Goal: Book appointment/travel/reservation

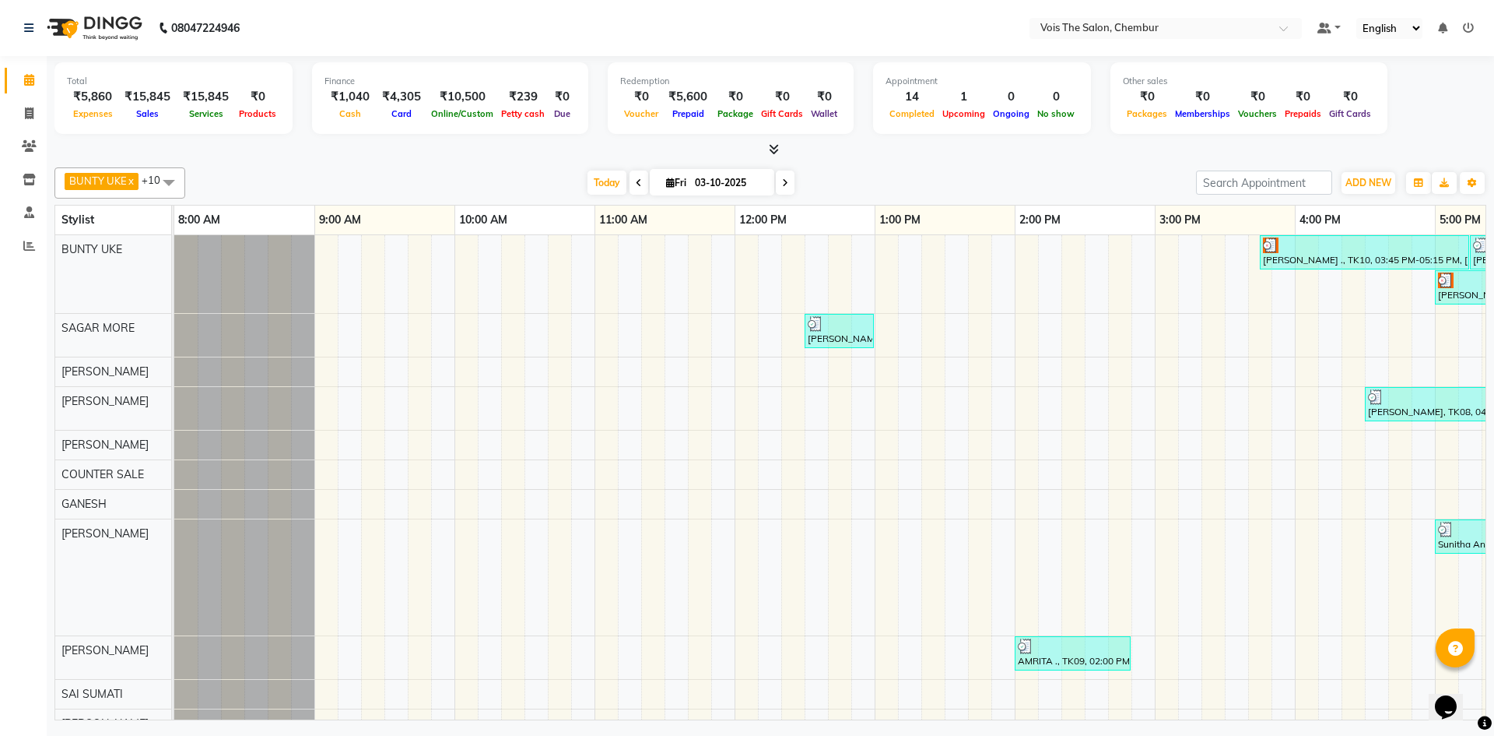
click at [788, 183] on span at bounding box center [785, 182] width 19 height 24
type input "04-10-2025"
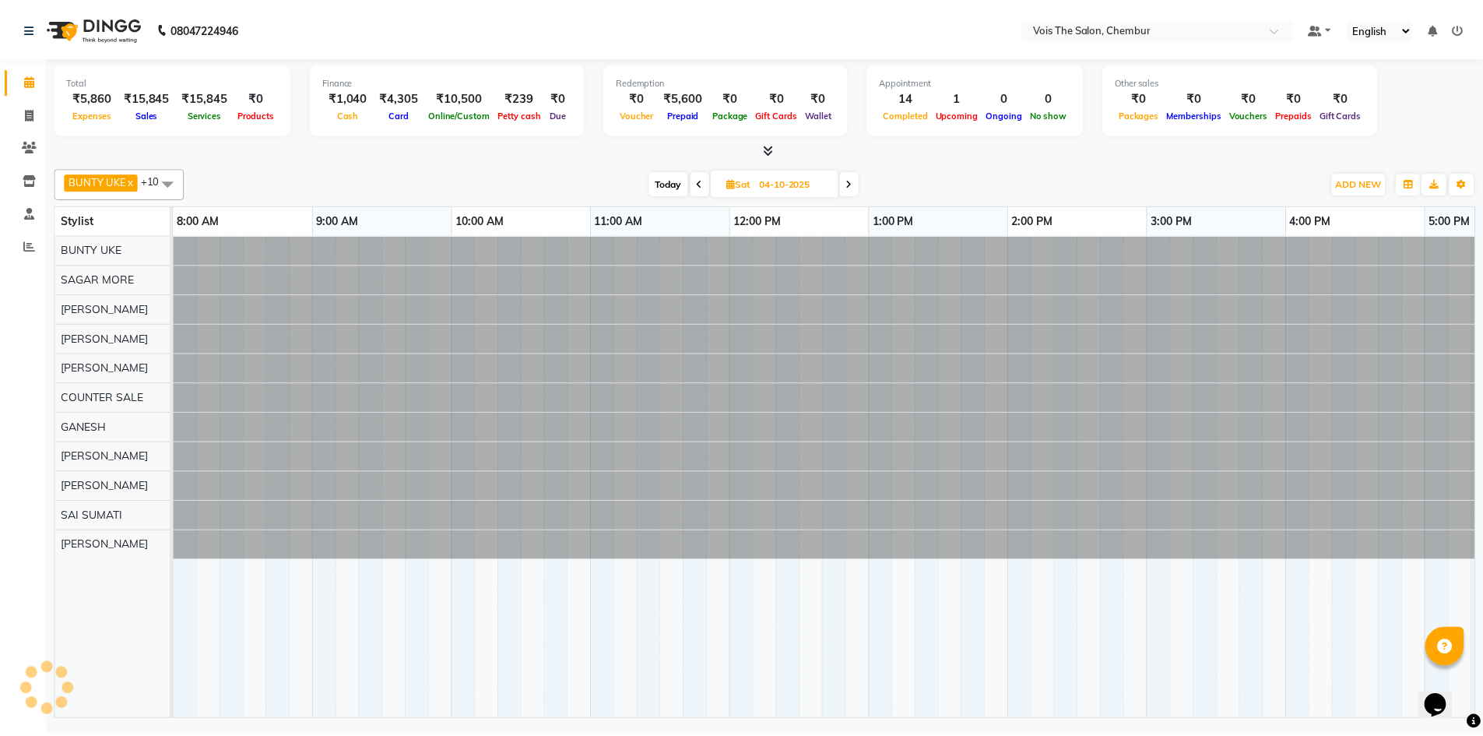
scroll to position [0, 790]
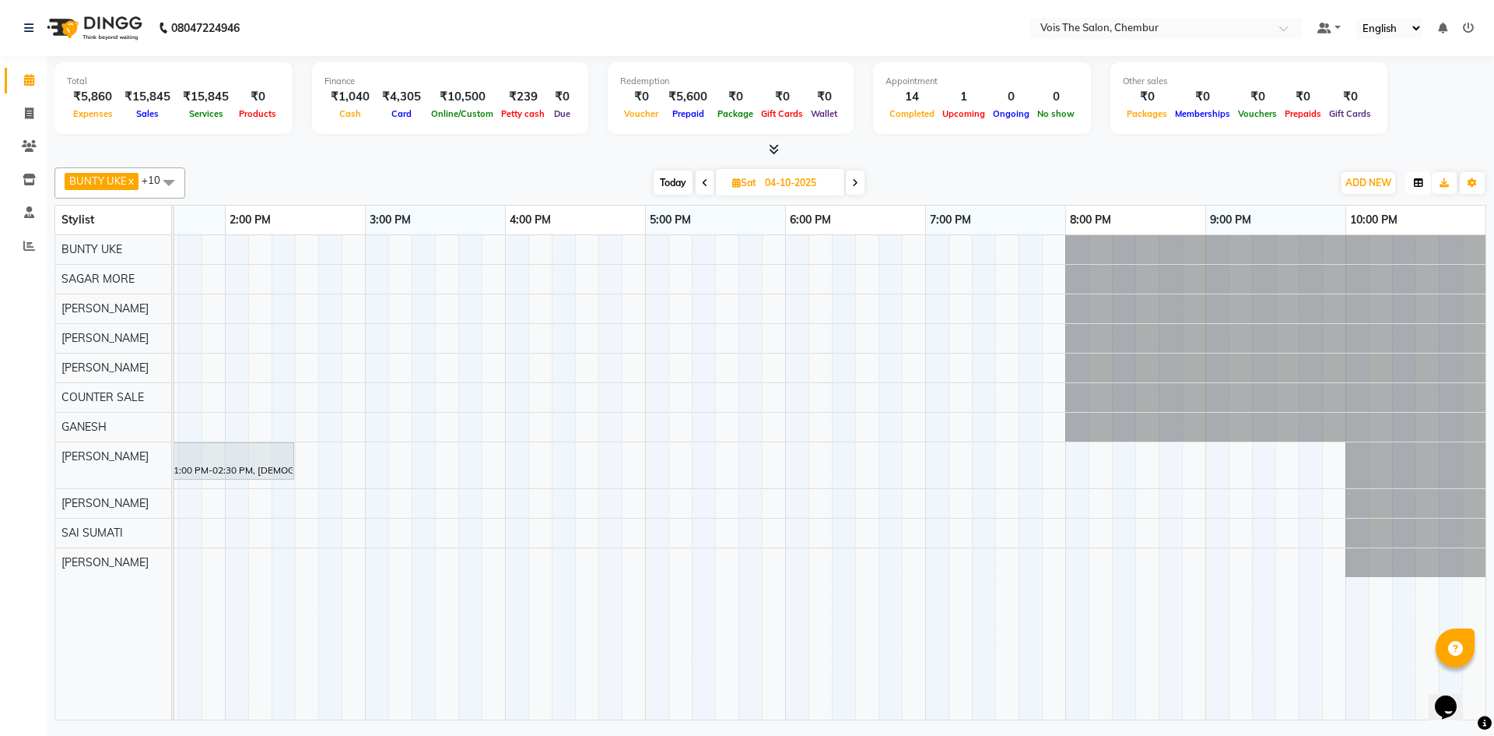
click at [1427, 184] on button "button" at bounding box center [1418, 183] width 25 height 22
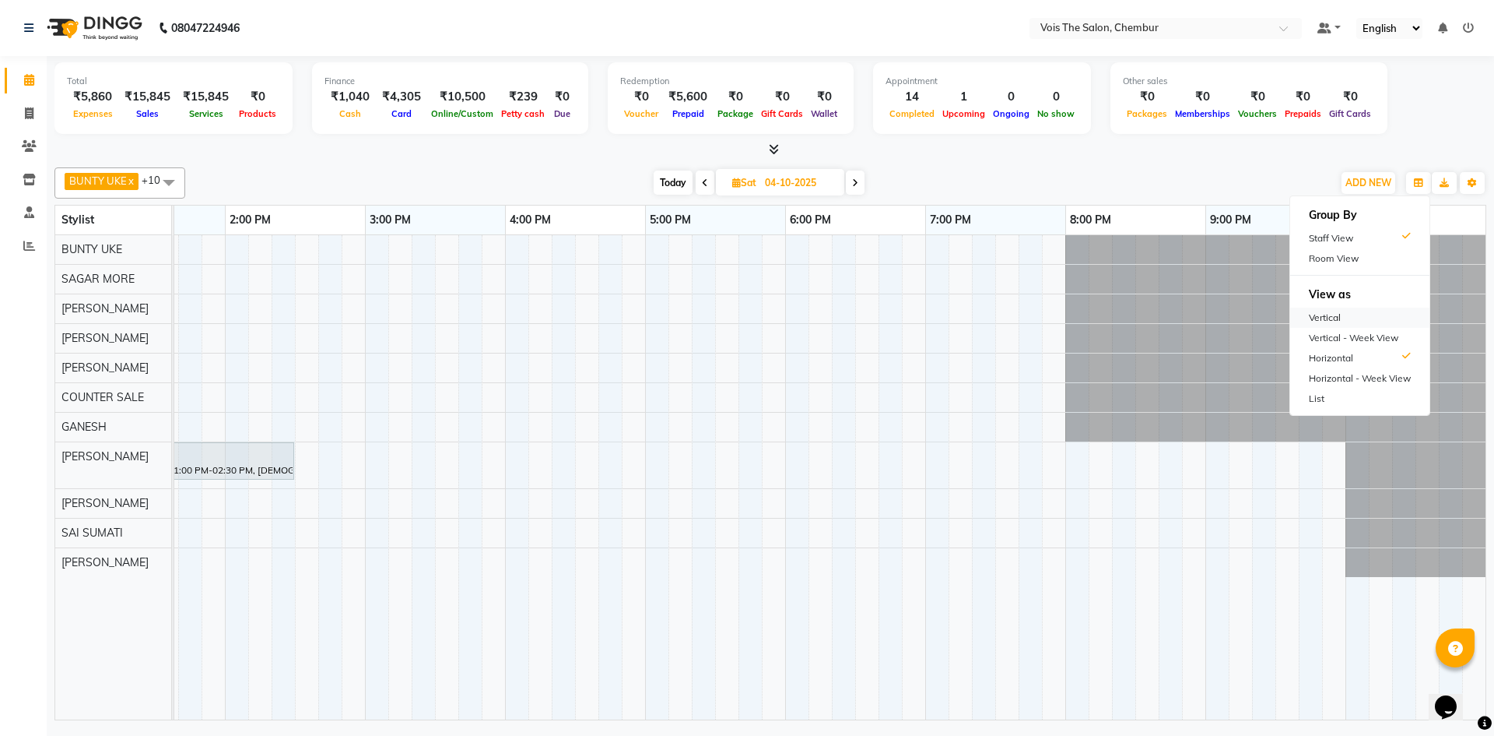
click at [1347, 321] on div "Vertical" at bounding box center [1359, 317] width 139 height 20
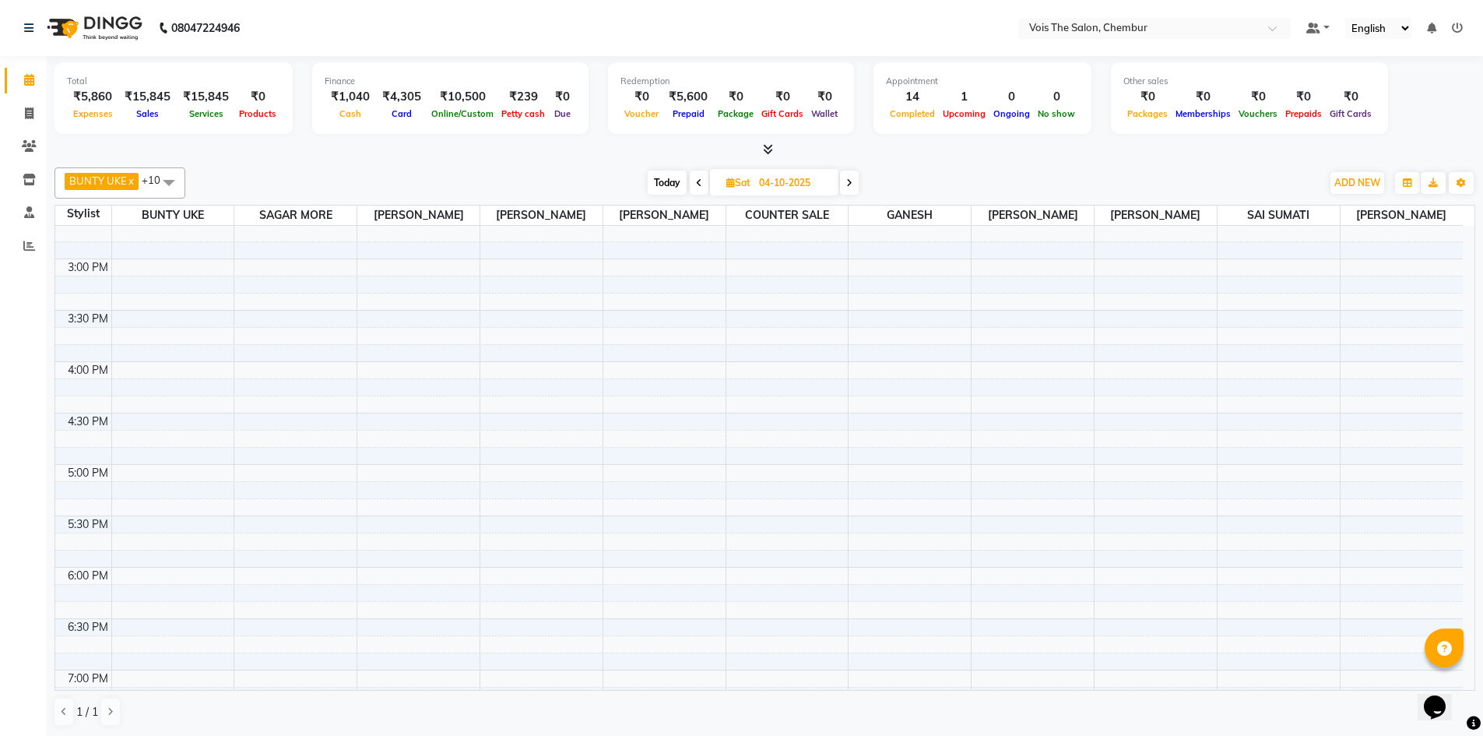
scroll to position [687, 0]
click at [186, 574] on div "8:00 AM 8:30 AM 9:00 AM 9:30 AM 10:00 AM 10:30 AM 11:00 AM 11:30 AM 12:00 PM 12…" at bounding box center [758, 308] width 1407 height 1540
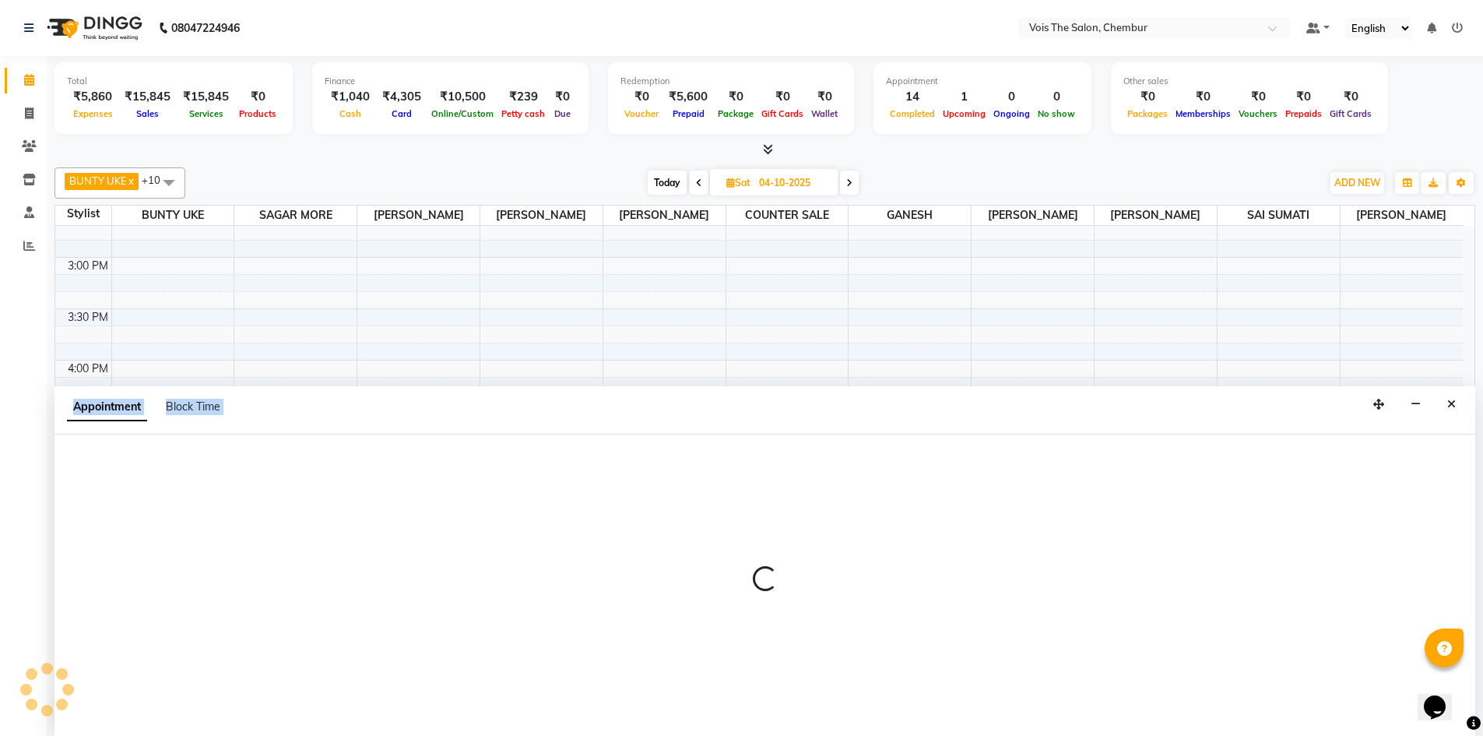
scroll to position [1, 0]
select select "79151"
select select "1080"
select select "tentative"
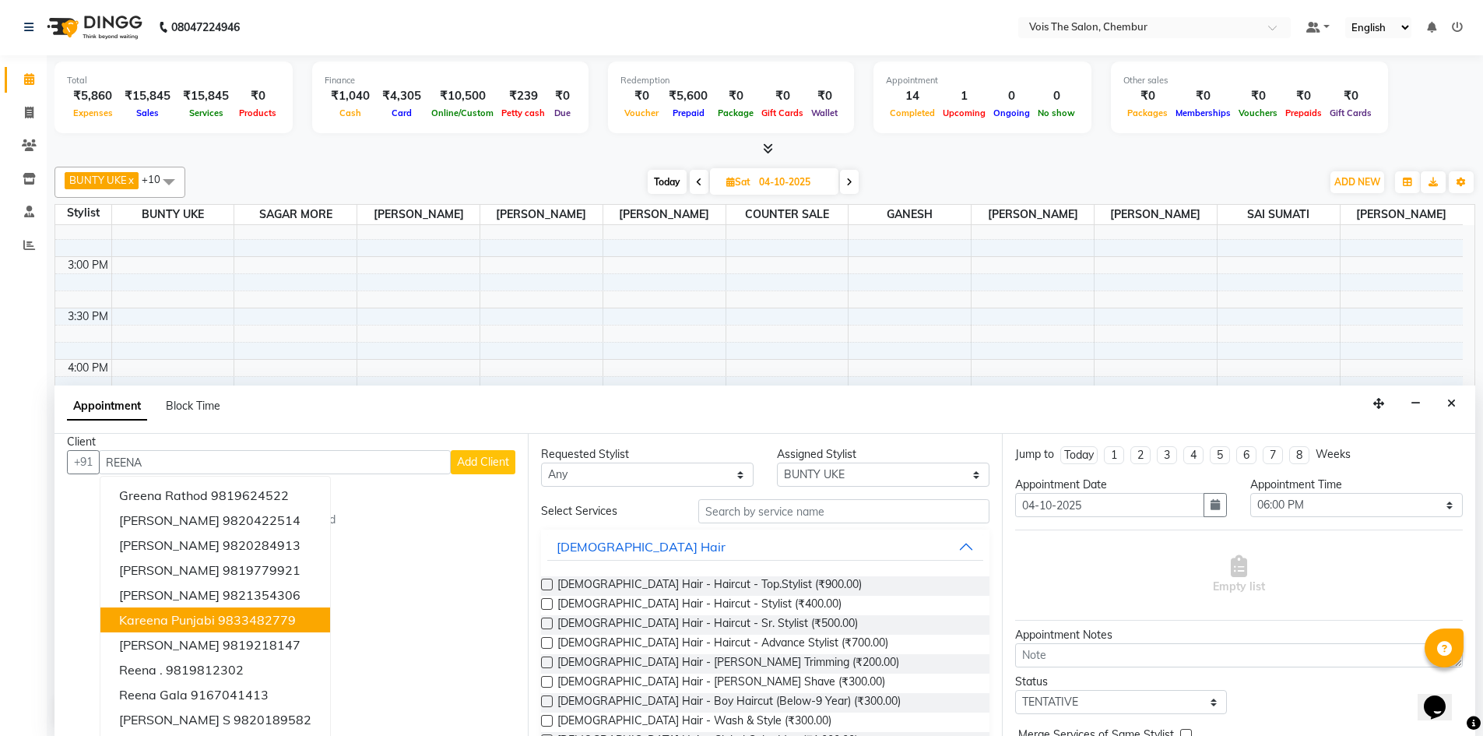
scroll to position [16, 0]
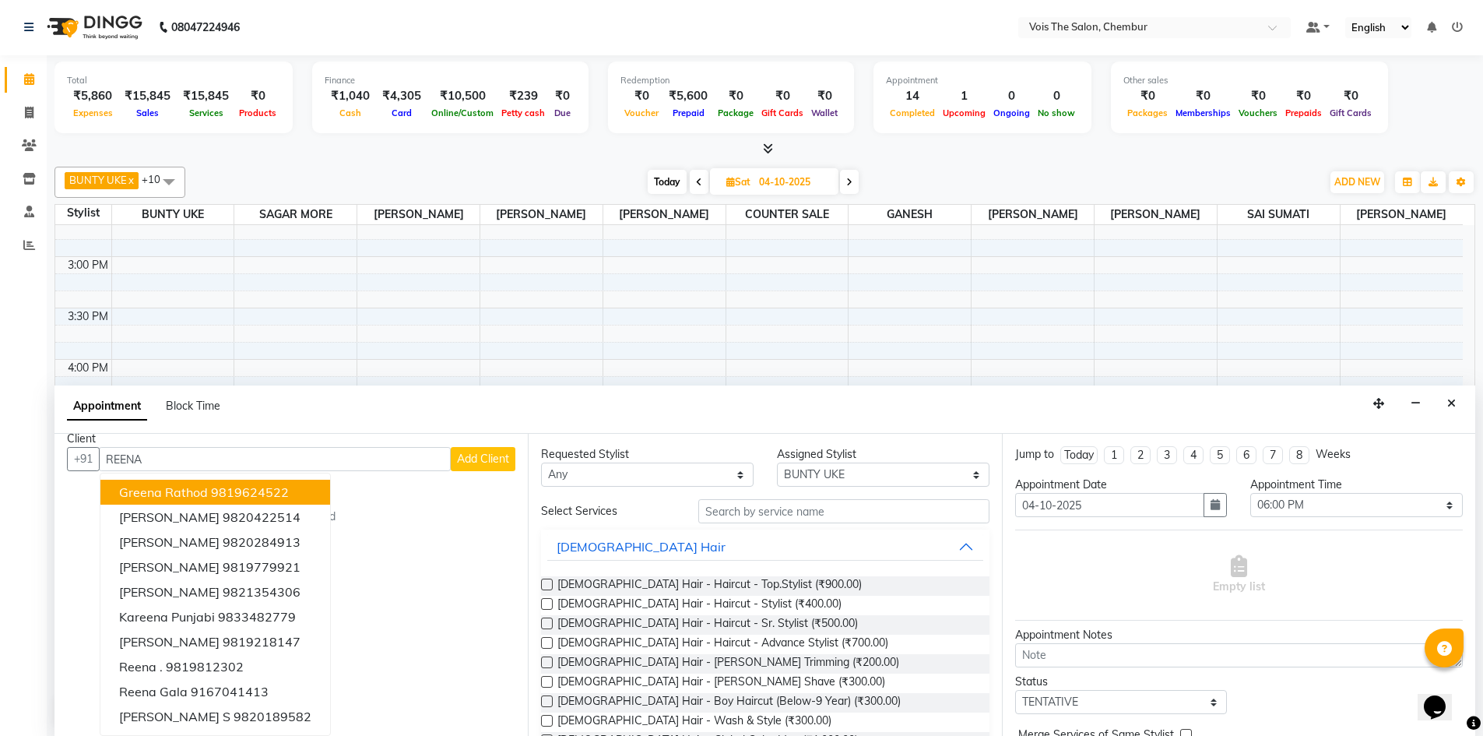
drag, startPoint x: 125, startPoint y: 465, endPoint x: 58, endPoint y: 472, distance: 67.3
click at [57, 472] on div "Client +91 [PERSON_NAME] Rathod 9819624522 [PERSON_NAME] 9820422514 [PERSON_NAM…" at bounding box center [290, 585] width 473 height 302
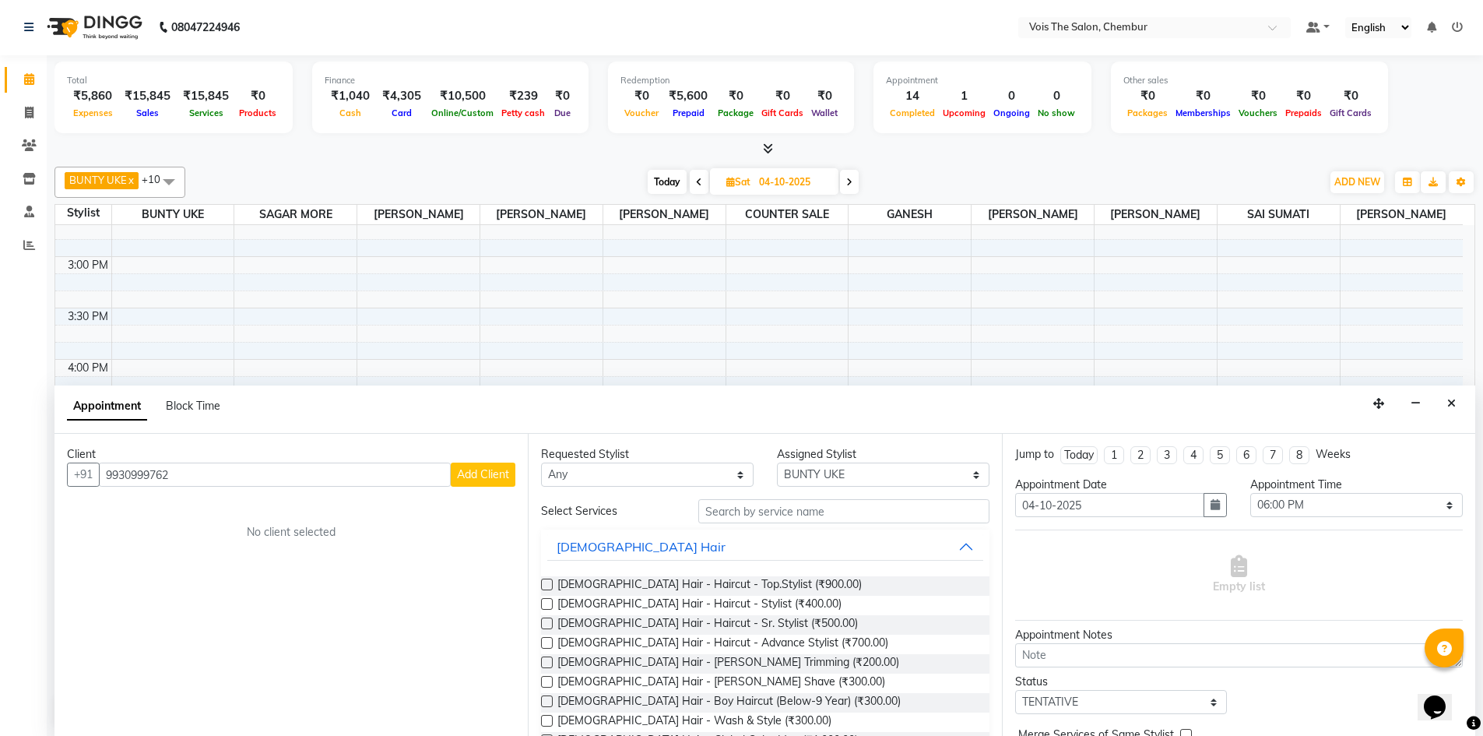
type input "9930999762"
click at [497, 462] on div "Client" at bounding box center [291, 454] width 448 height 16
click at [493, 472] on span "Add Client" at bounding box center [483, 474] width 52 height 14
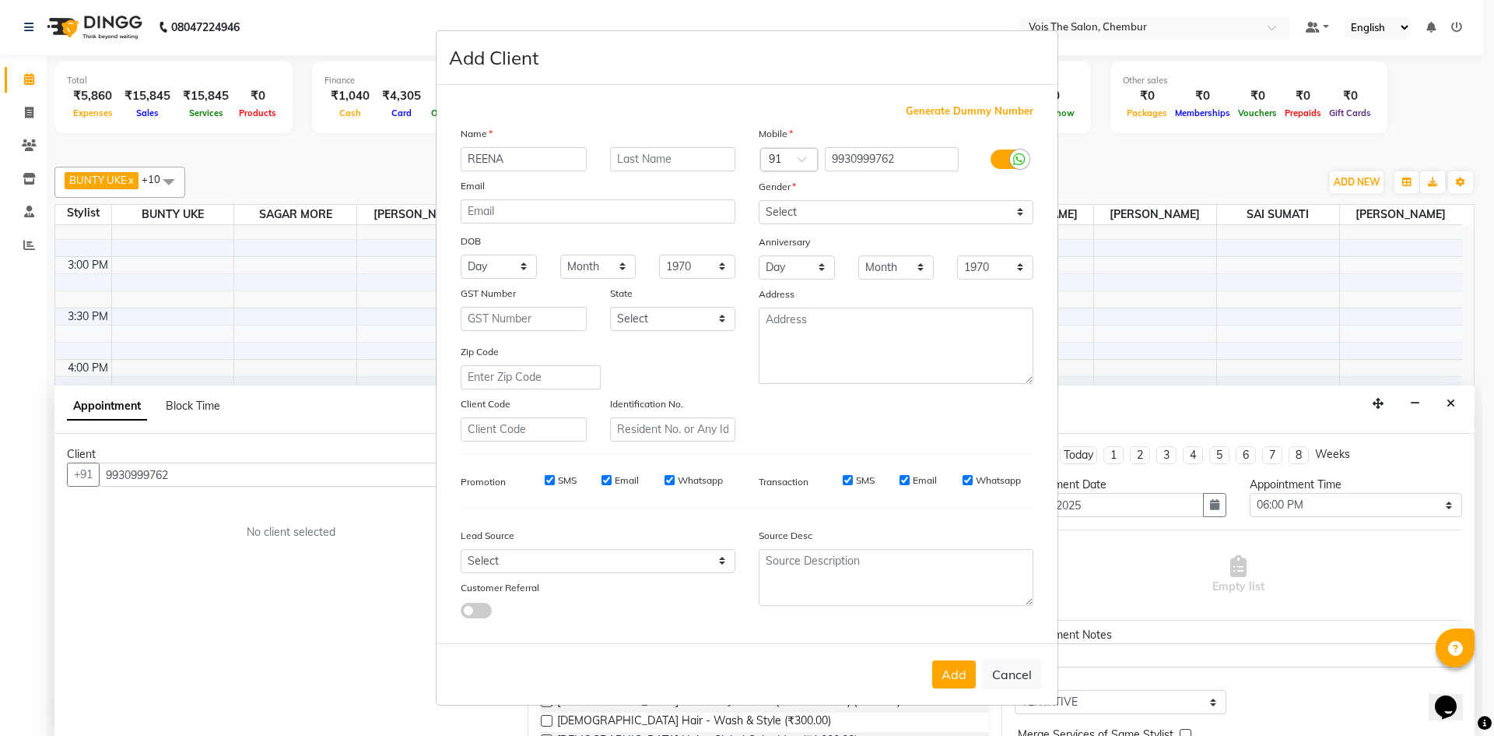
type input "REENA"
type input "K"
click at [875, 204] on select "Select [DEMOGRAPHIC_DATA] [DEMOGRAPHIC_DATA] Other Prefer Not To Say" at bounding box center [896, 212] width 275 height 24
select select "[DEMOGRAPHIC_DATA]"
click at [759, 200] on select "Select [DEMOGRAPHIC_DATA] [DEMOGRAPHIC_DATA] Other Prefer Not To Say" at bounding box center [896, 212] width 275 height 24
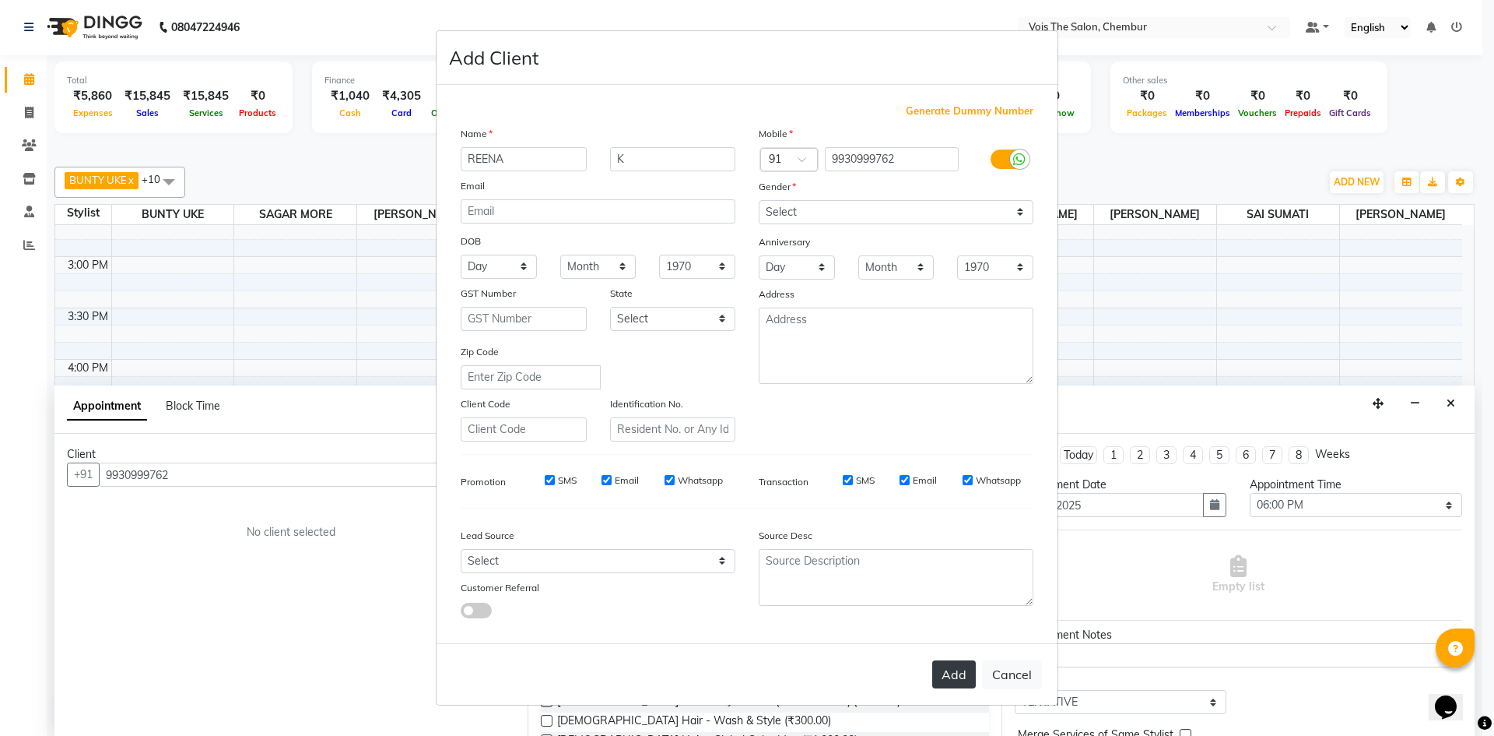
click at [957, 674] on button "Add" at bounding box center [954, 674] width 44 height 28
select select
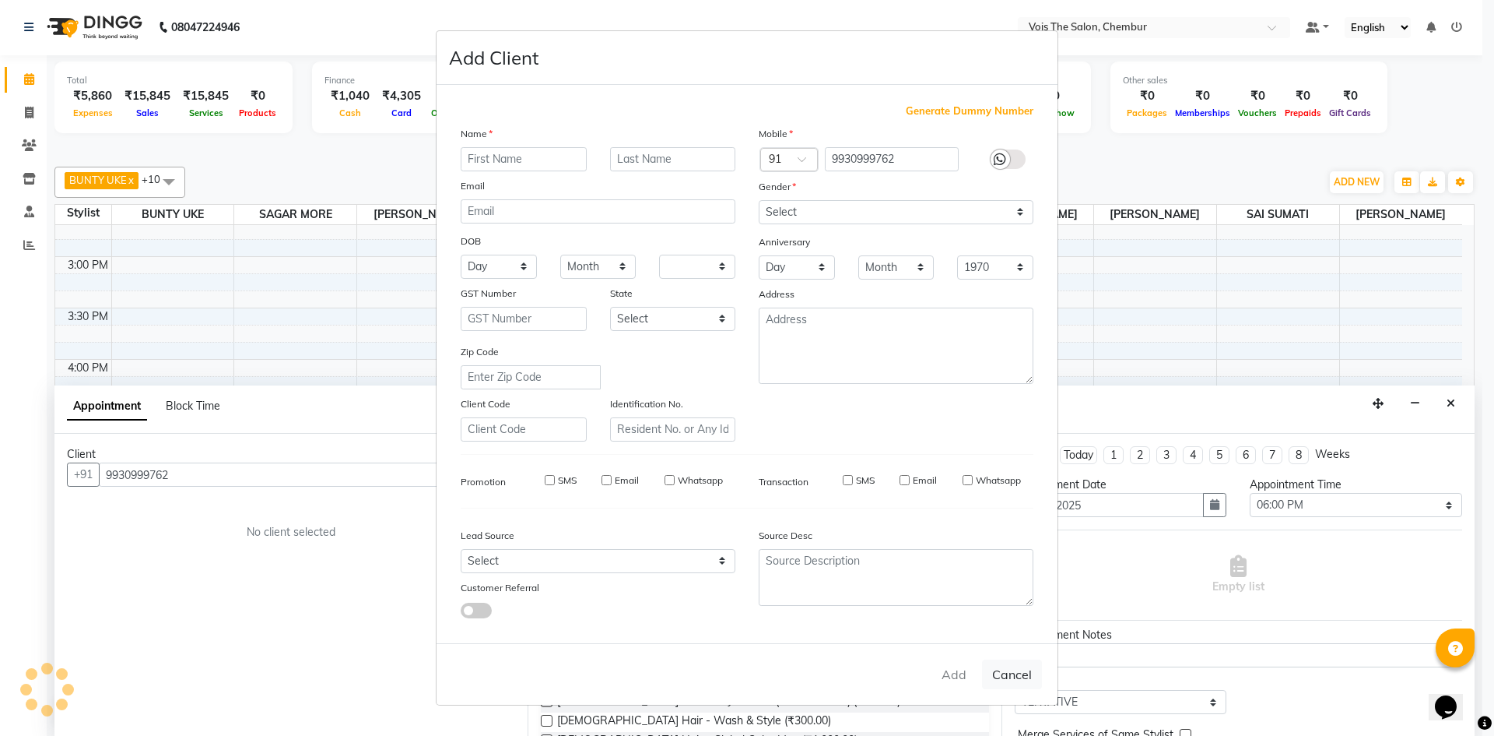
select select
checkbox input "false"
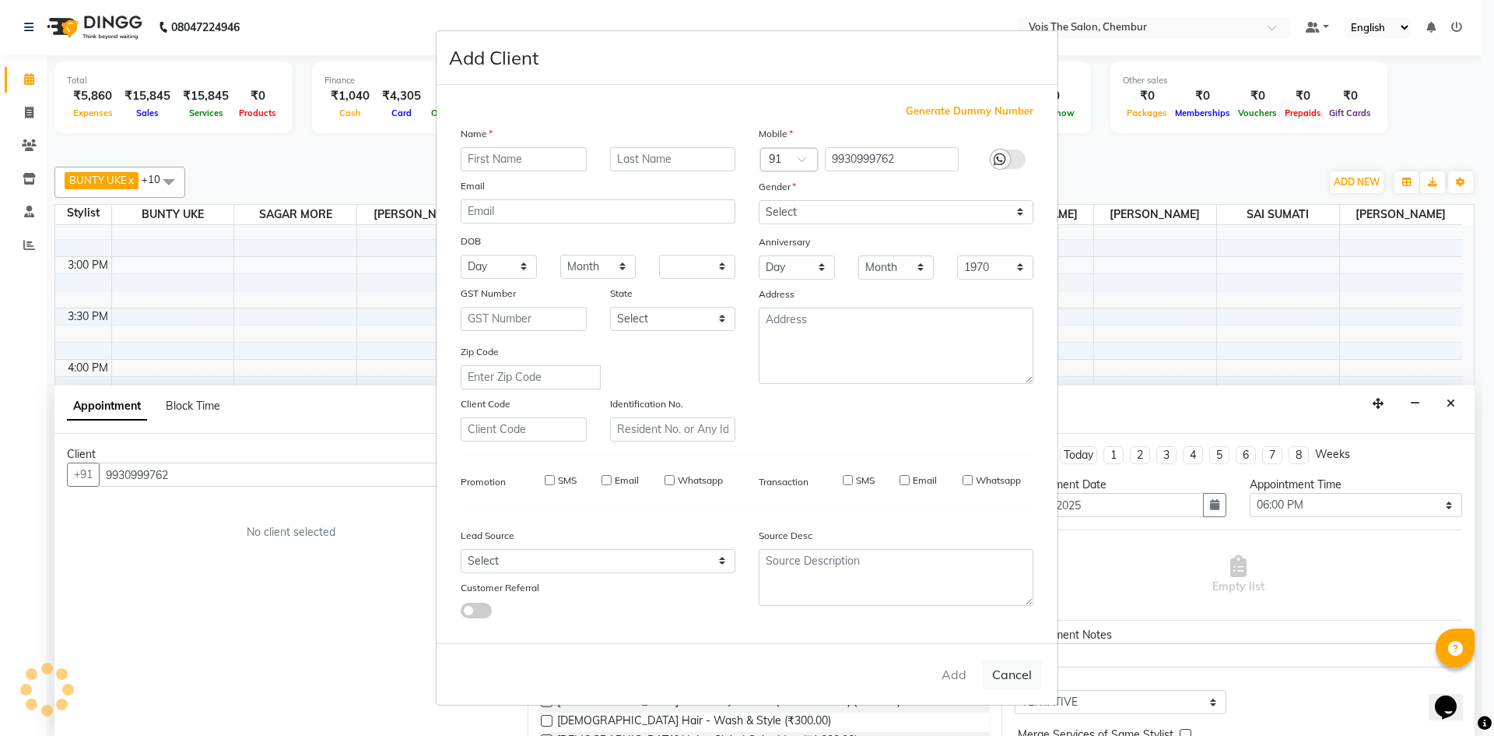
checkbox input "false"
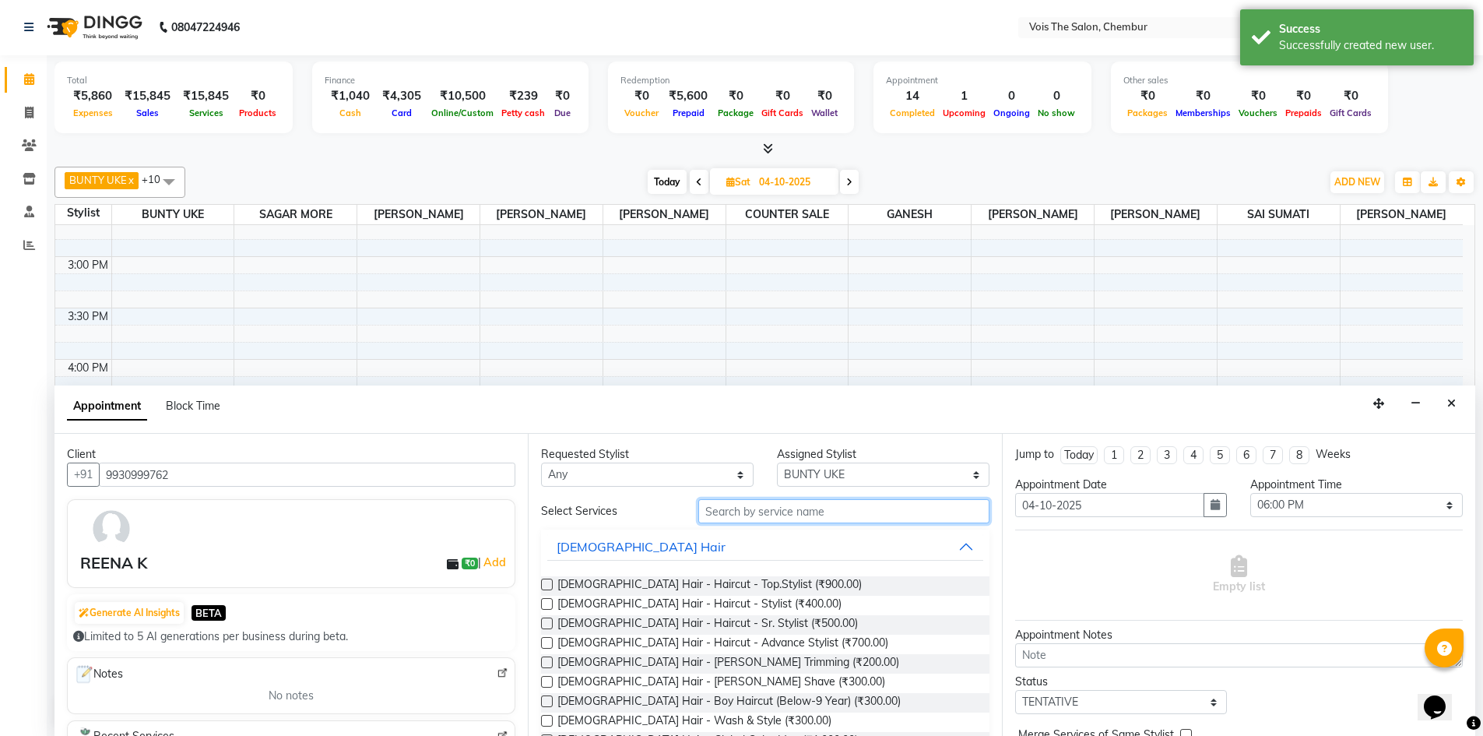
click at [795, 505] on input "text" at bounding box center [843, 511] width 291 height 24
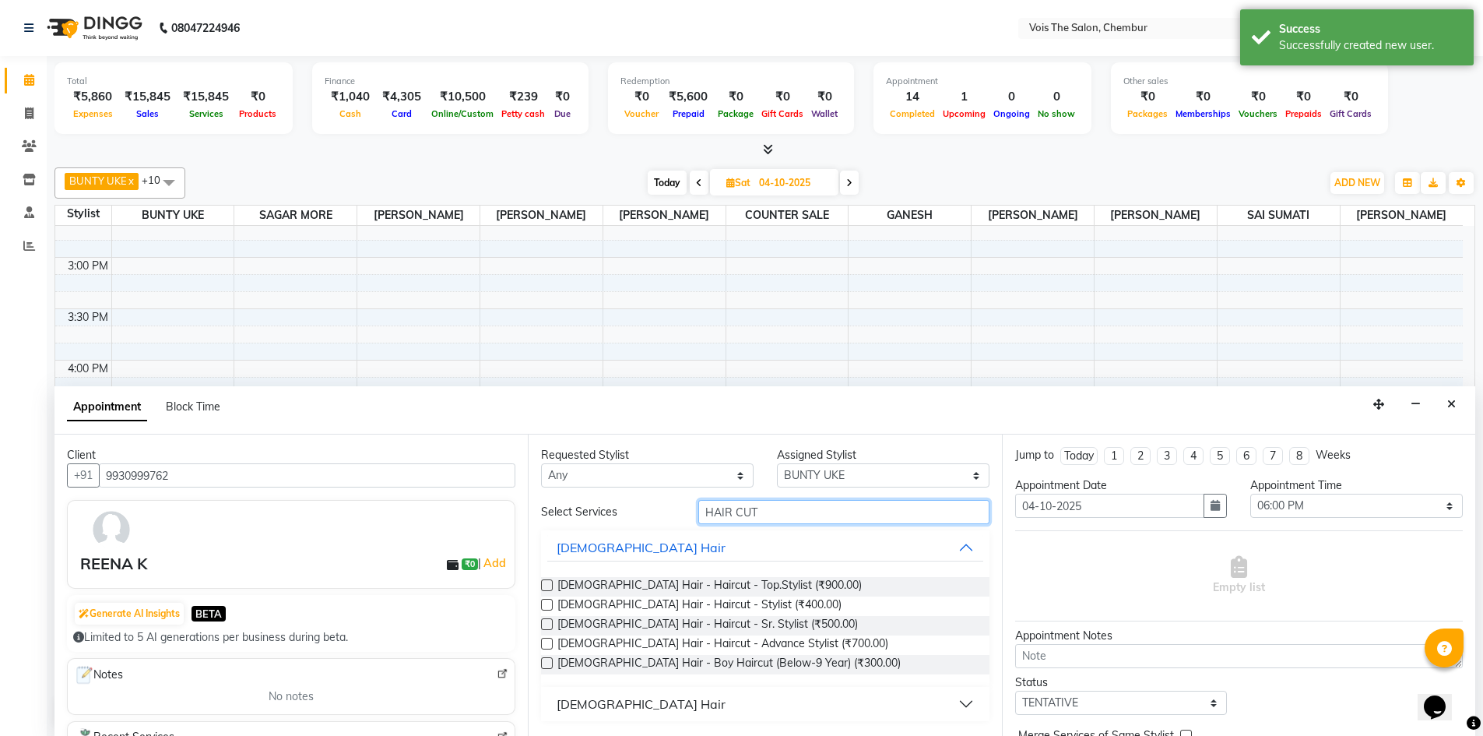
scroll to position [1, 0]
type input "HAIR CUT"
click at [659, 716] on button "[DEMOGRAPHIC_DATA] Hair" at bounding box center [764, 703] width 435 height 28
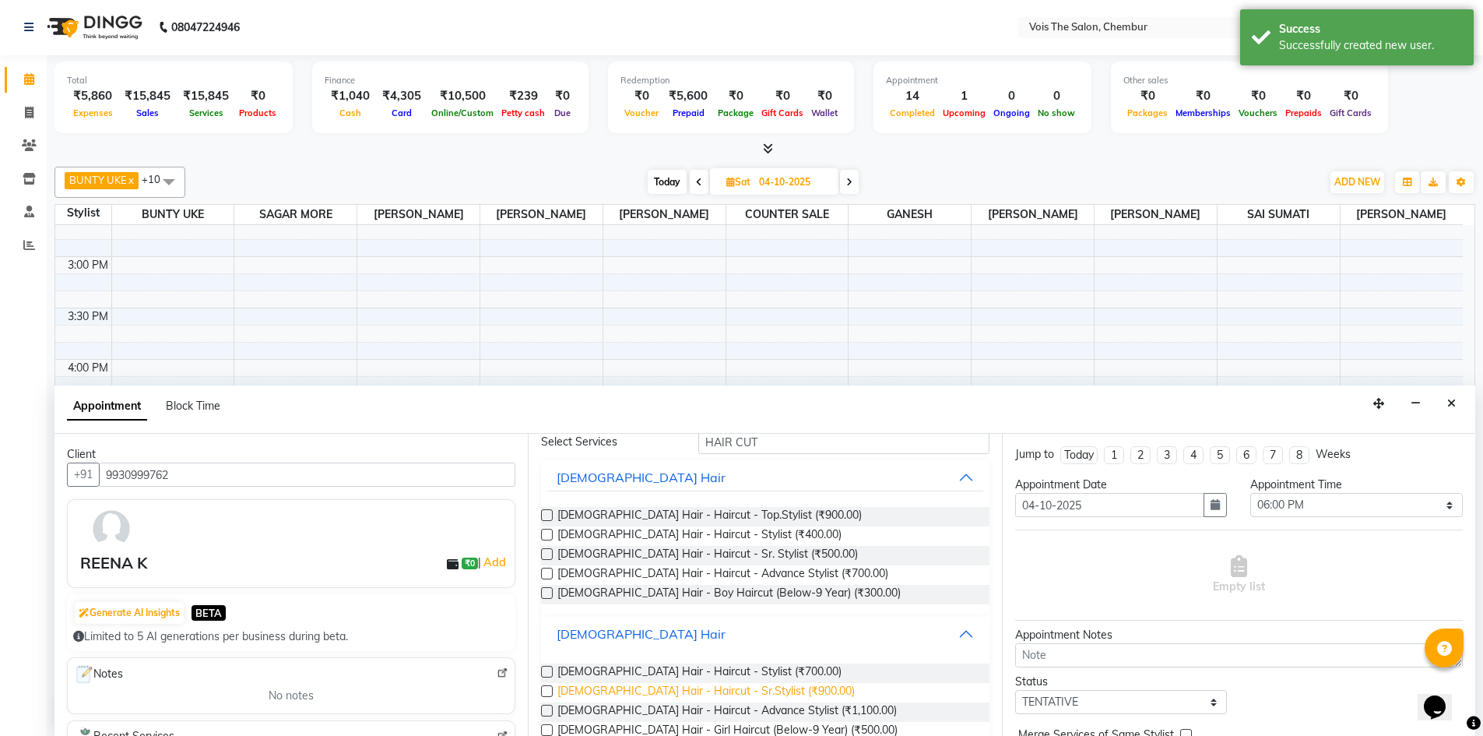
scroll to position [119, 0]
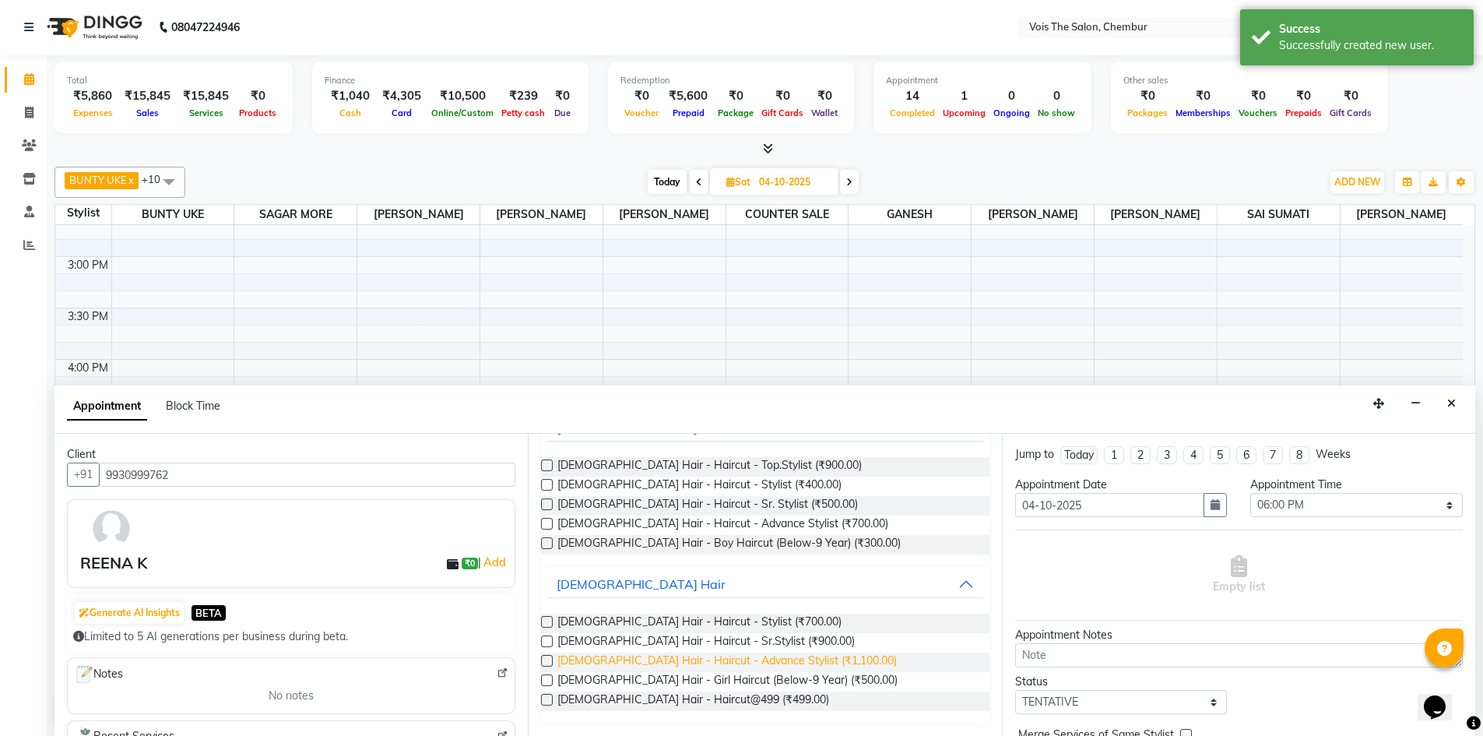
click at [721, 669] on span "[DEMOGRAPHIC_DATA] Hair - Haircut - Advance Stylist (₹1,100.00)" at bounding box center [726, 661] width 339 height 19
checkbox input "false"
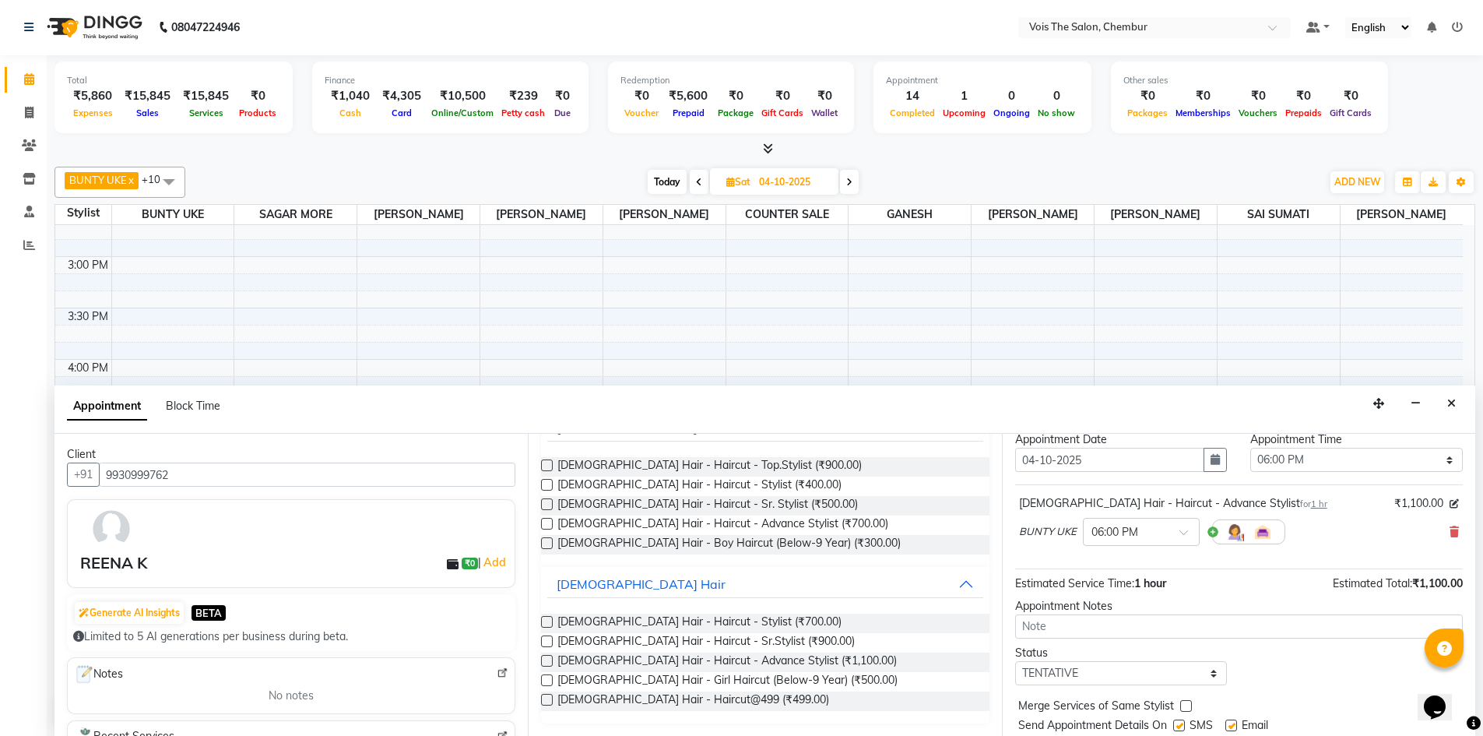
scroll to position [93, 0]
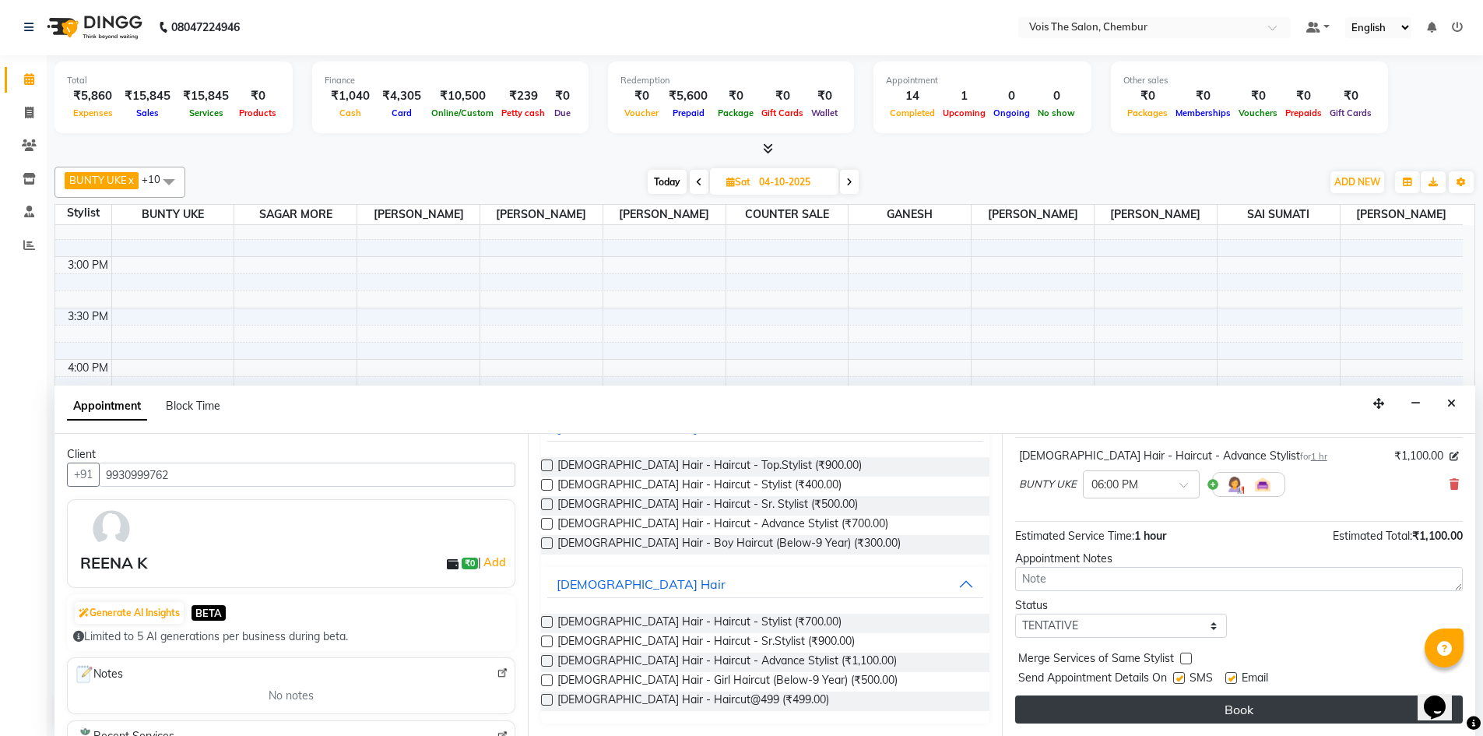
click at [1244, 703] on button "Book" at bounding box center [1239, 709] width 448 height 28
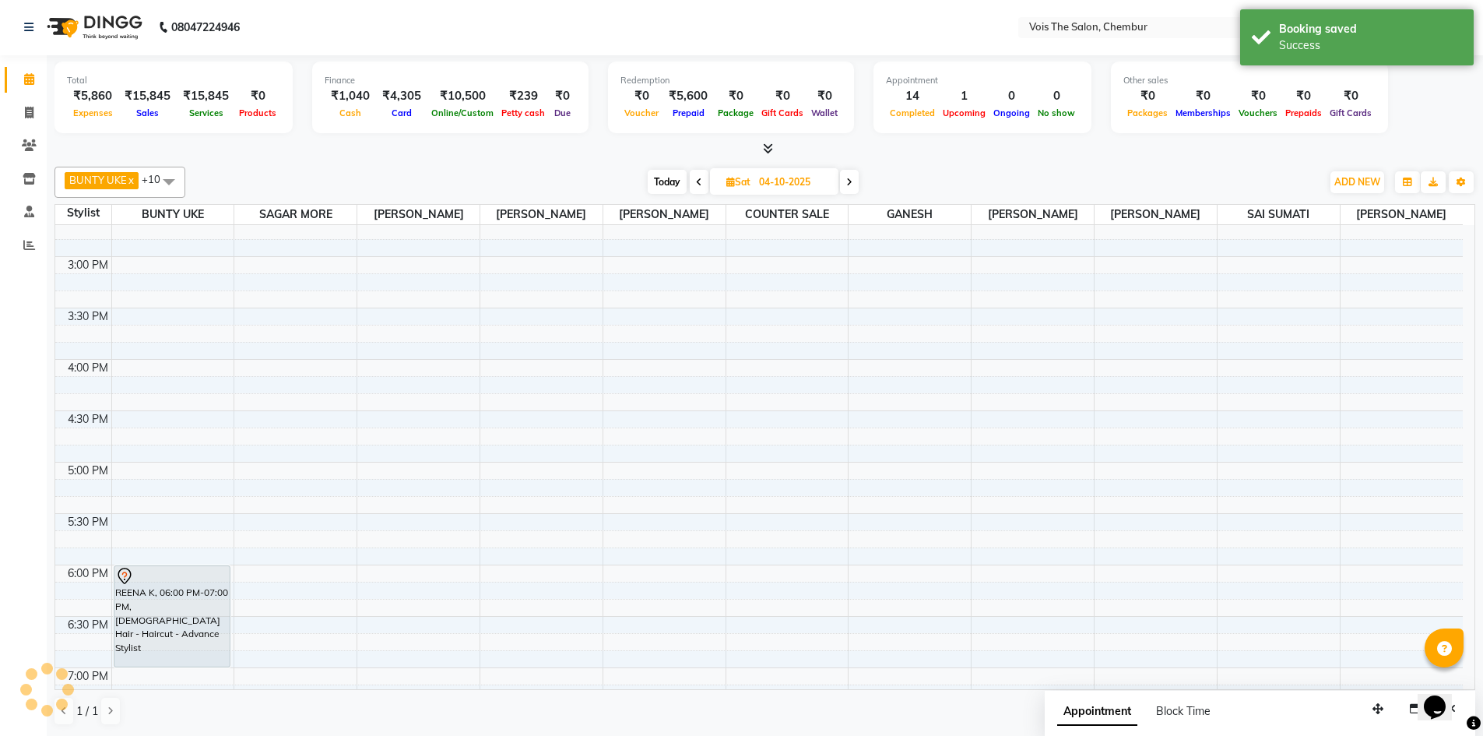
scroll to position [0, 0]
click at [675, 191] on span "Today" at bounding box center [667, 182] width 39 height 24
type input "03-10-2025"
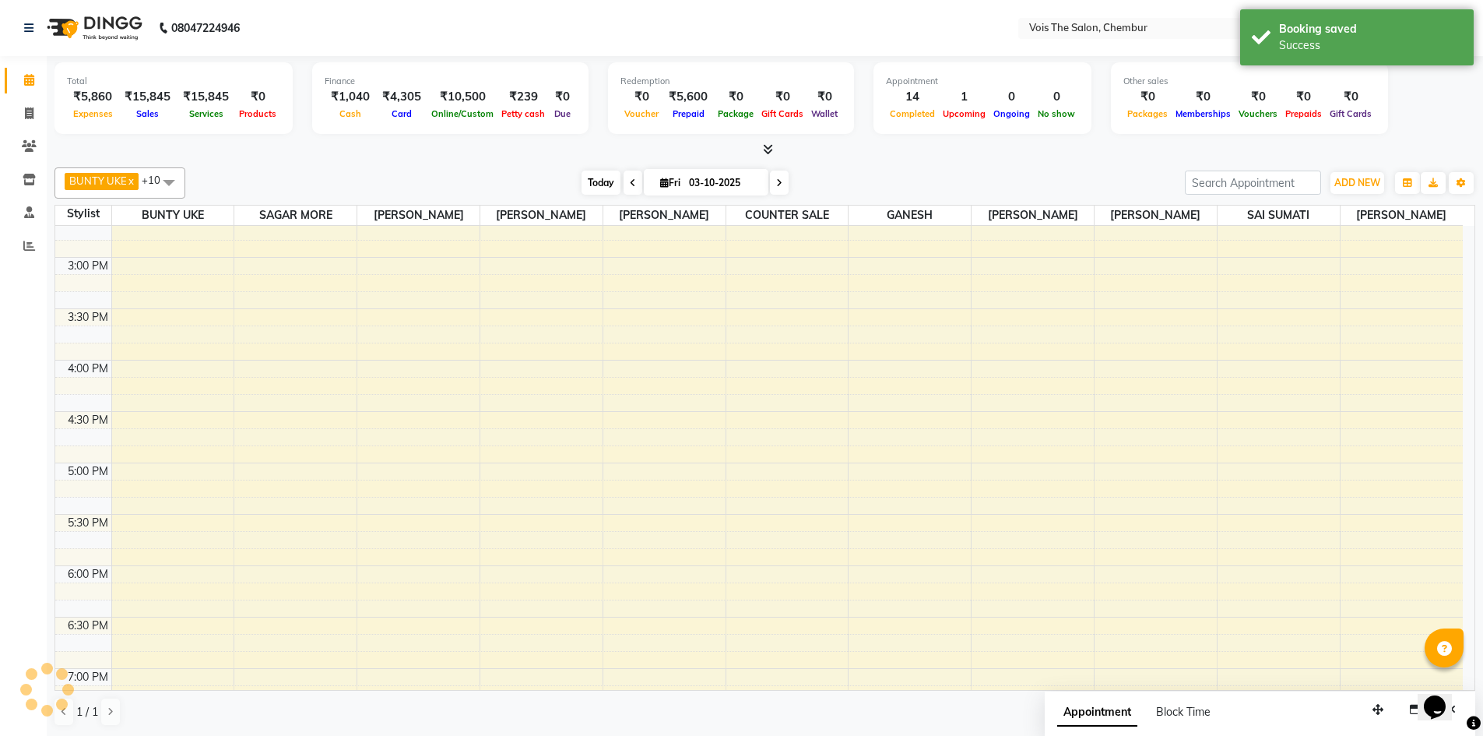
scroll to position [1076, 0]
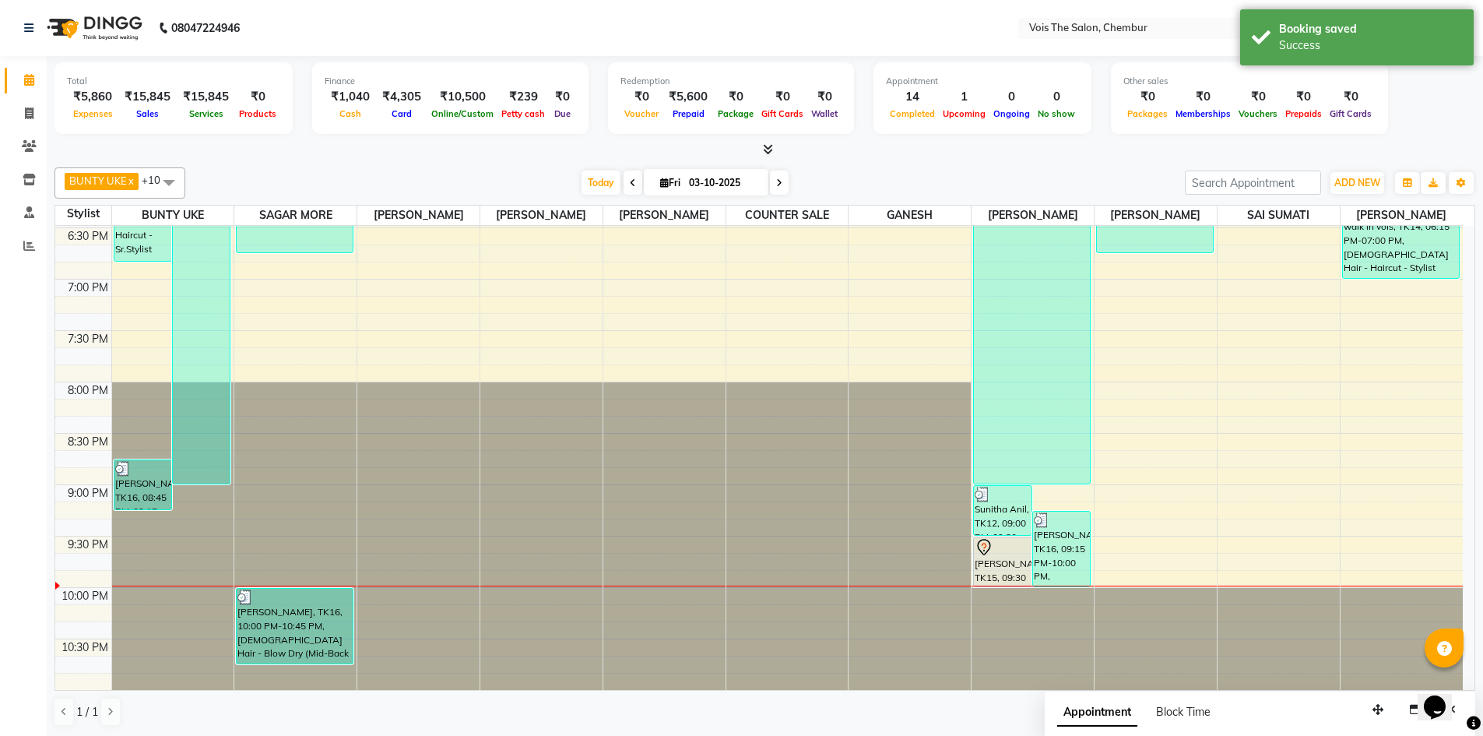
click at [763, 142] on span at bounding box center [765, 150] width 16 height 16
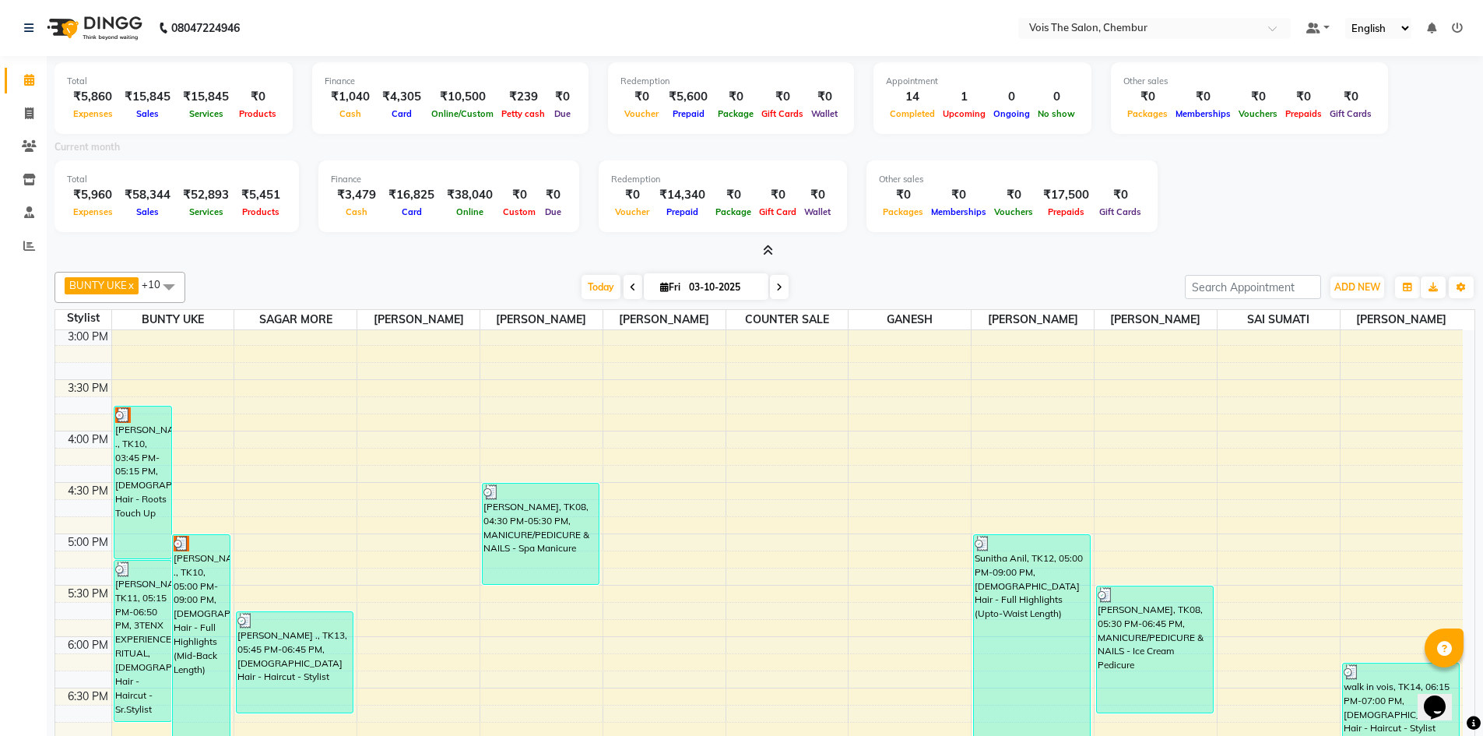
scroll to position [687, 0]
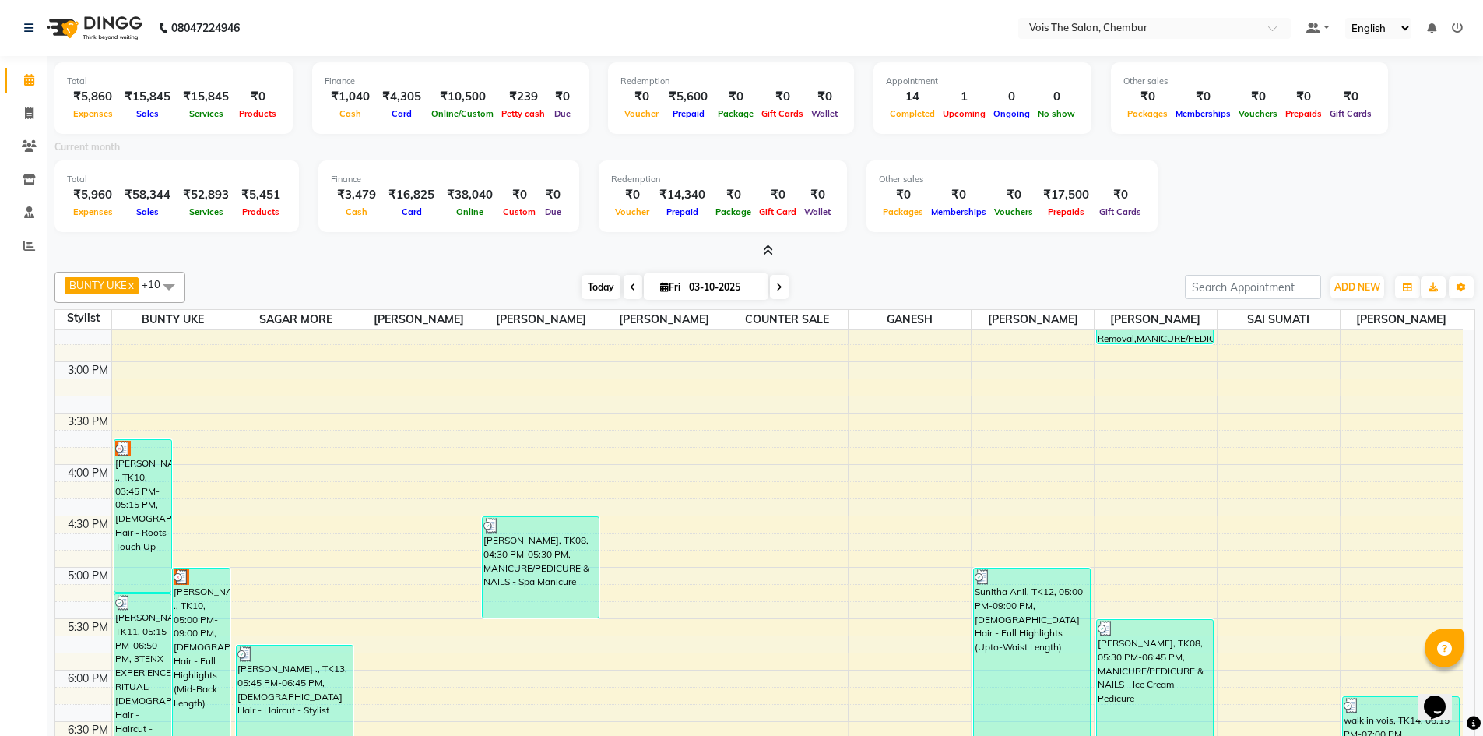
click at [608, 289] on span "Today" at bounding box center [600, 287] width 39 height 24
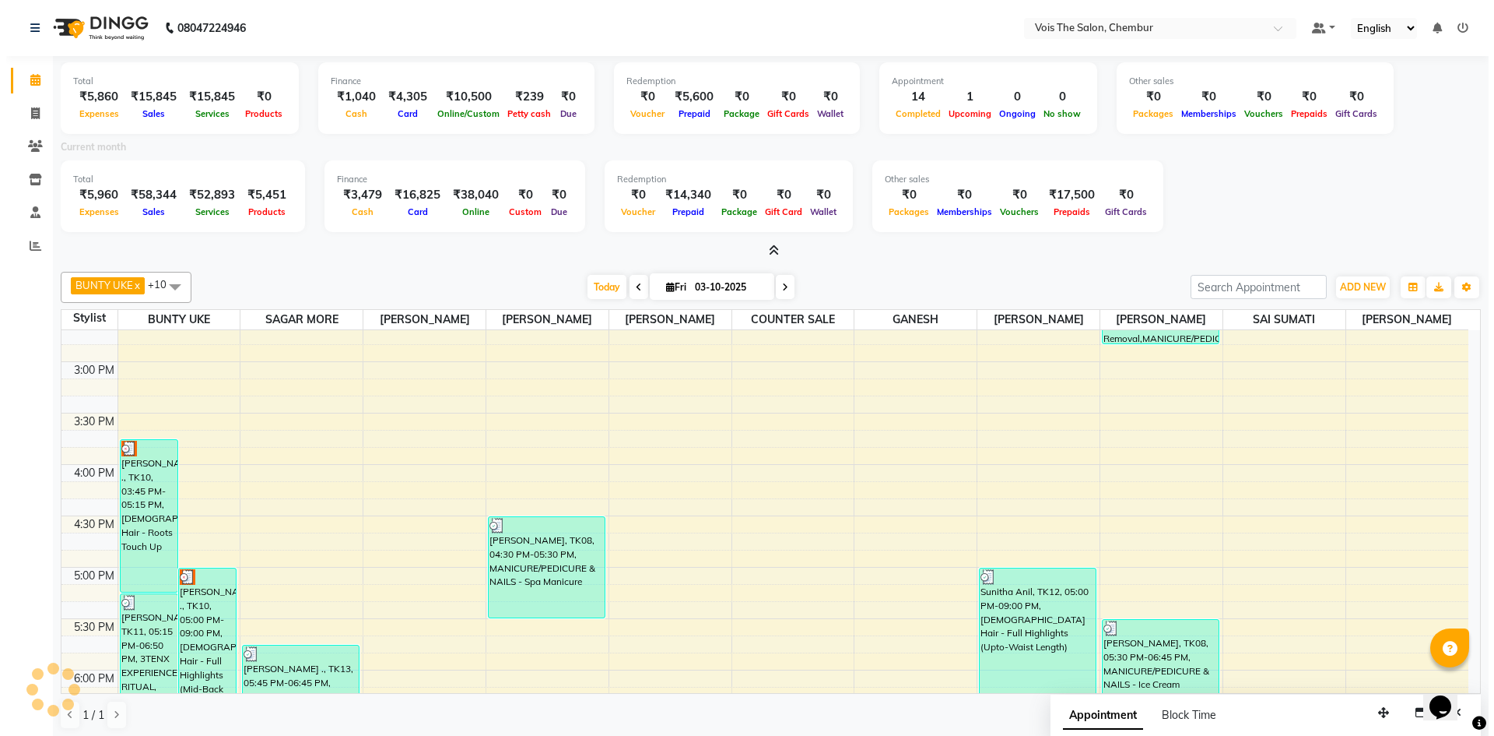
scroll to position [1178, 0]
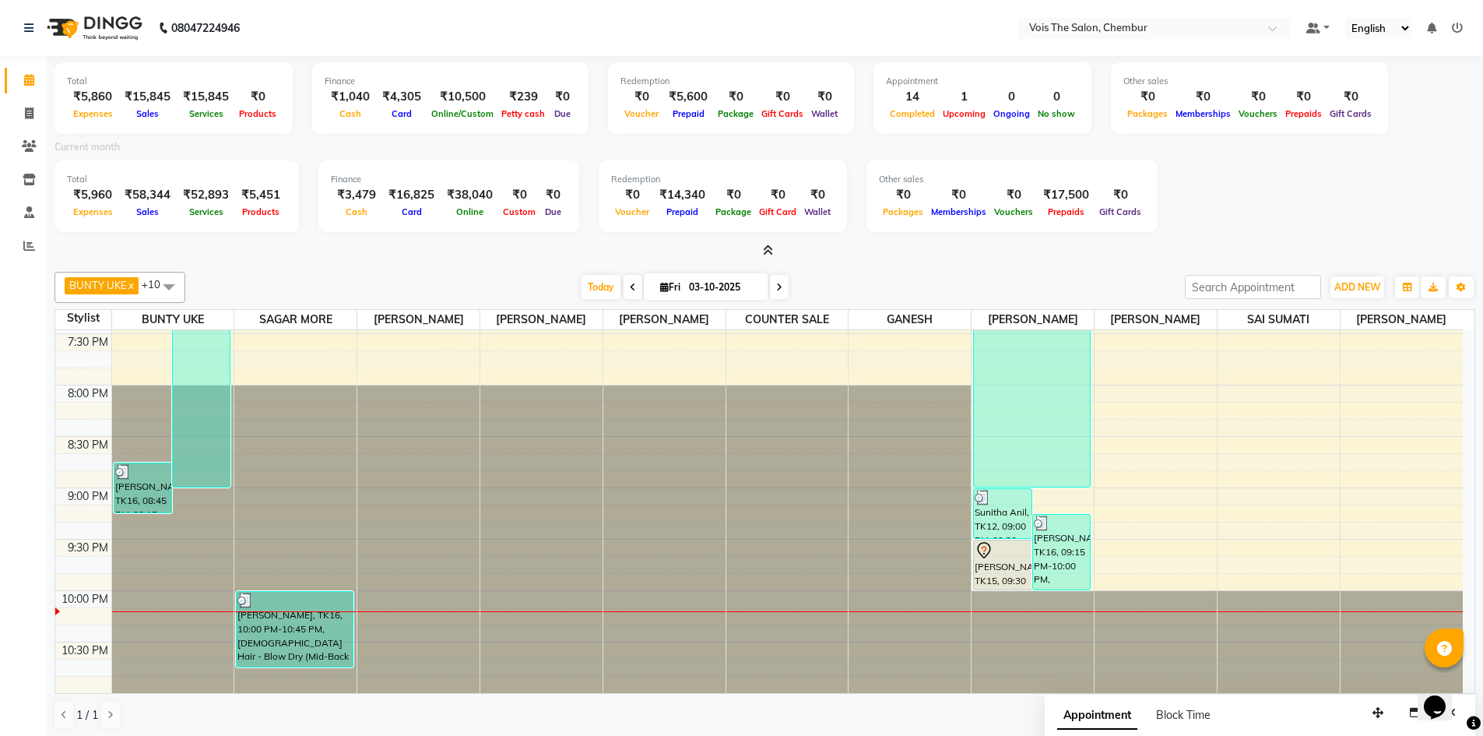
click at [768, 248] on icon at bounding box center [768, 250] width 10 height 12
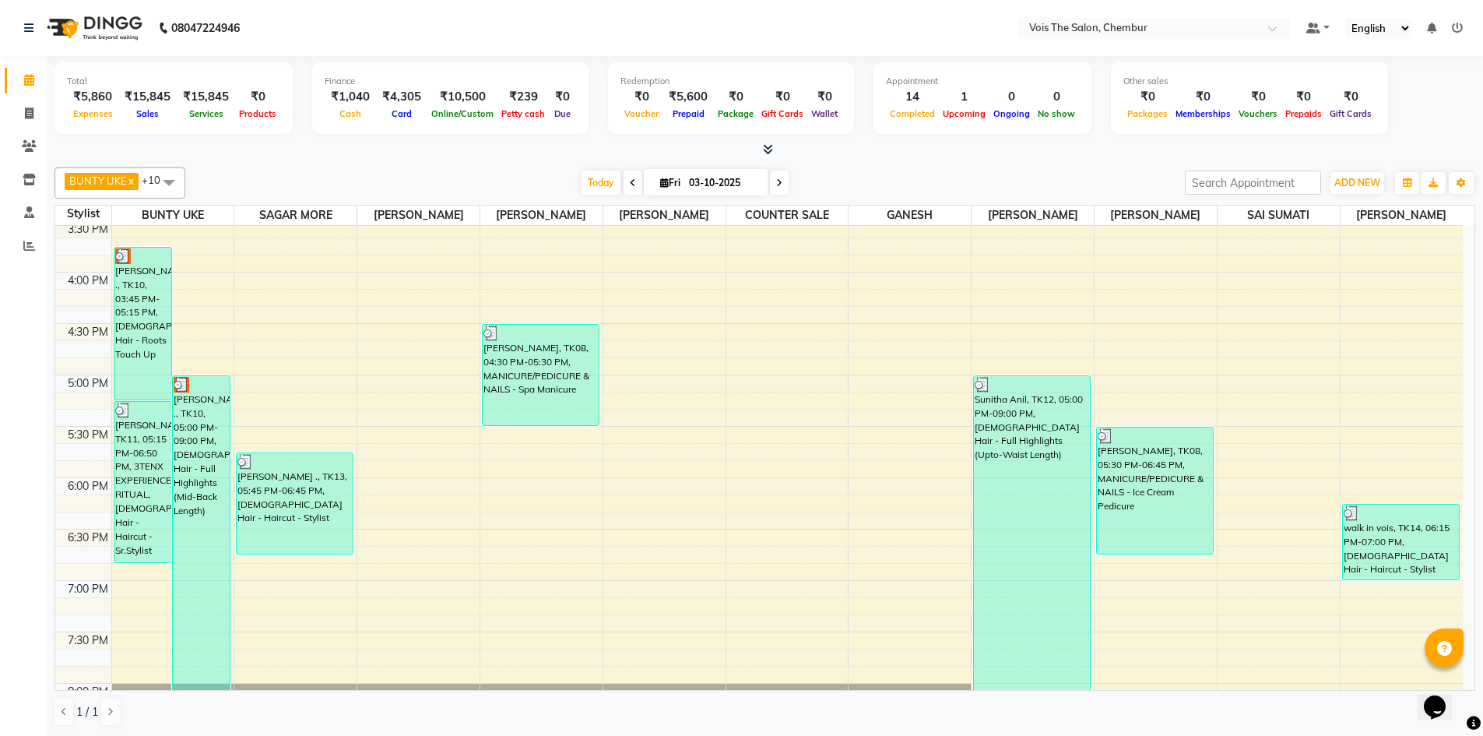
scroll to position [856, 0]
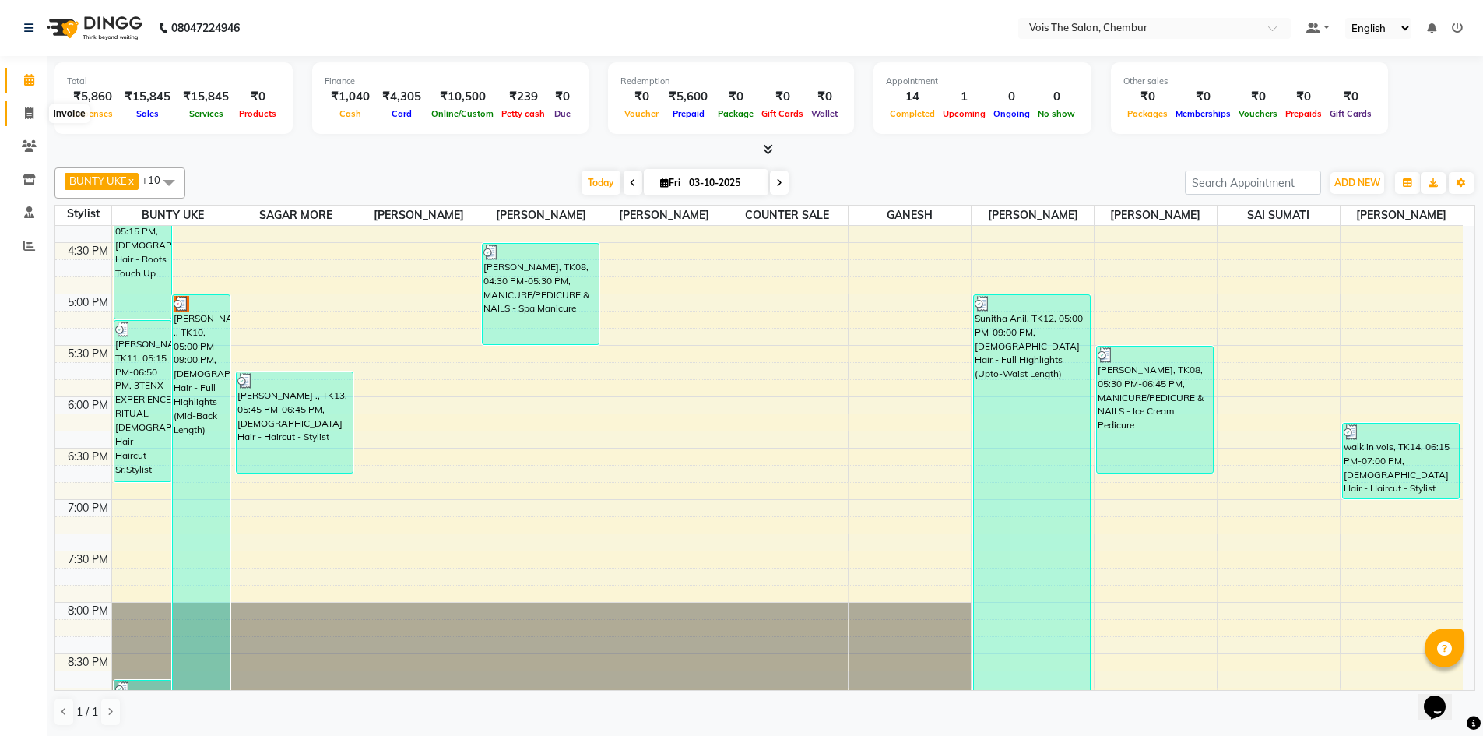
click at [33, 119] on span at bounding box center [29, 114] width 27 height 18
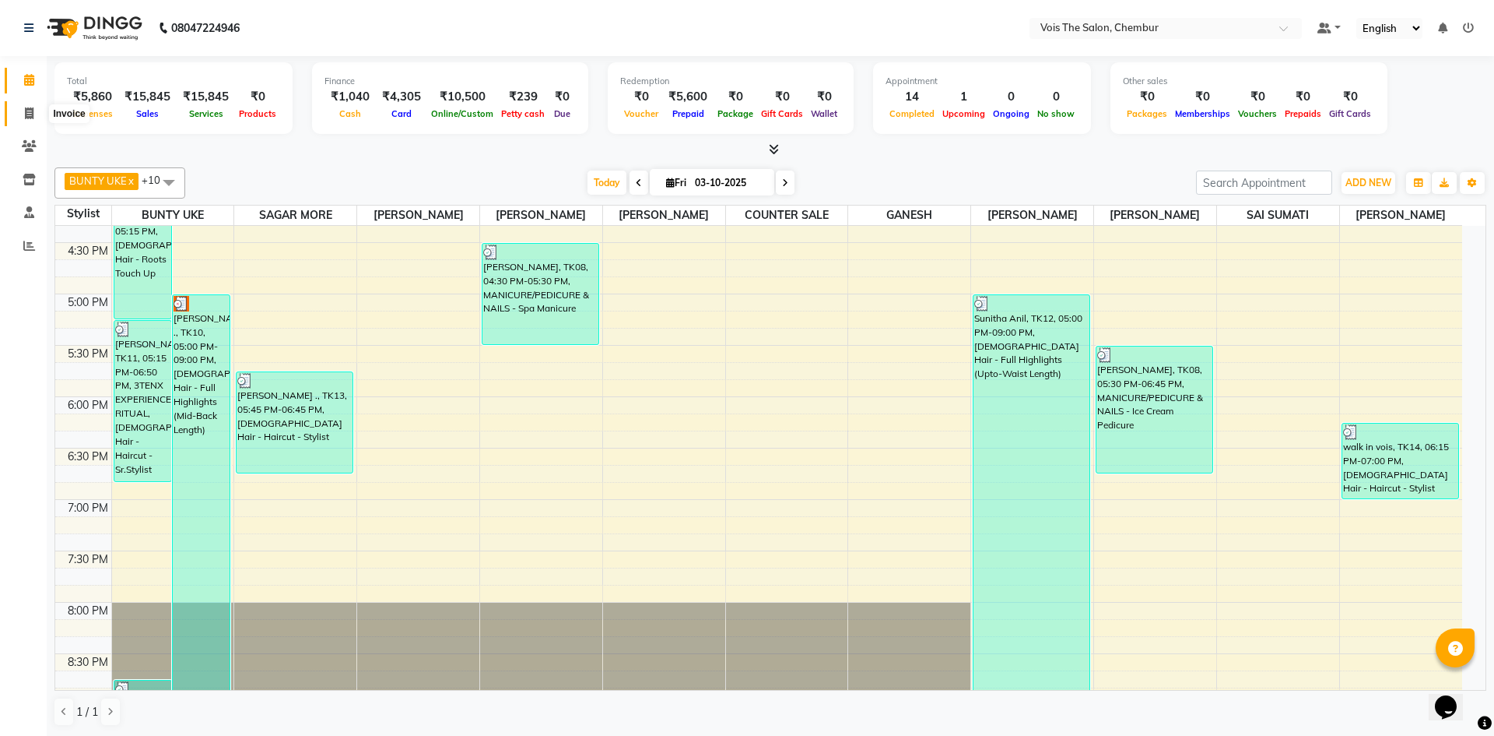
select select "service"
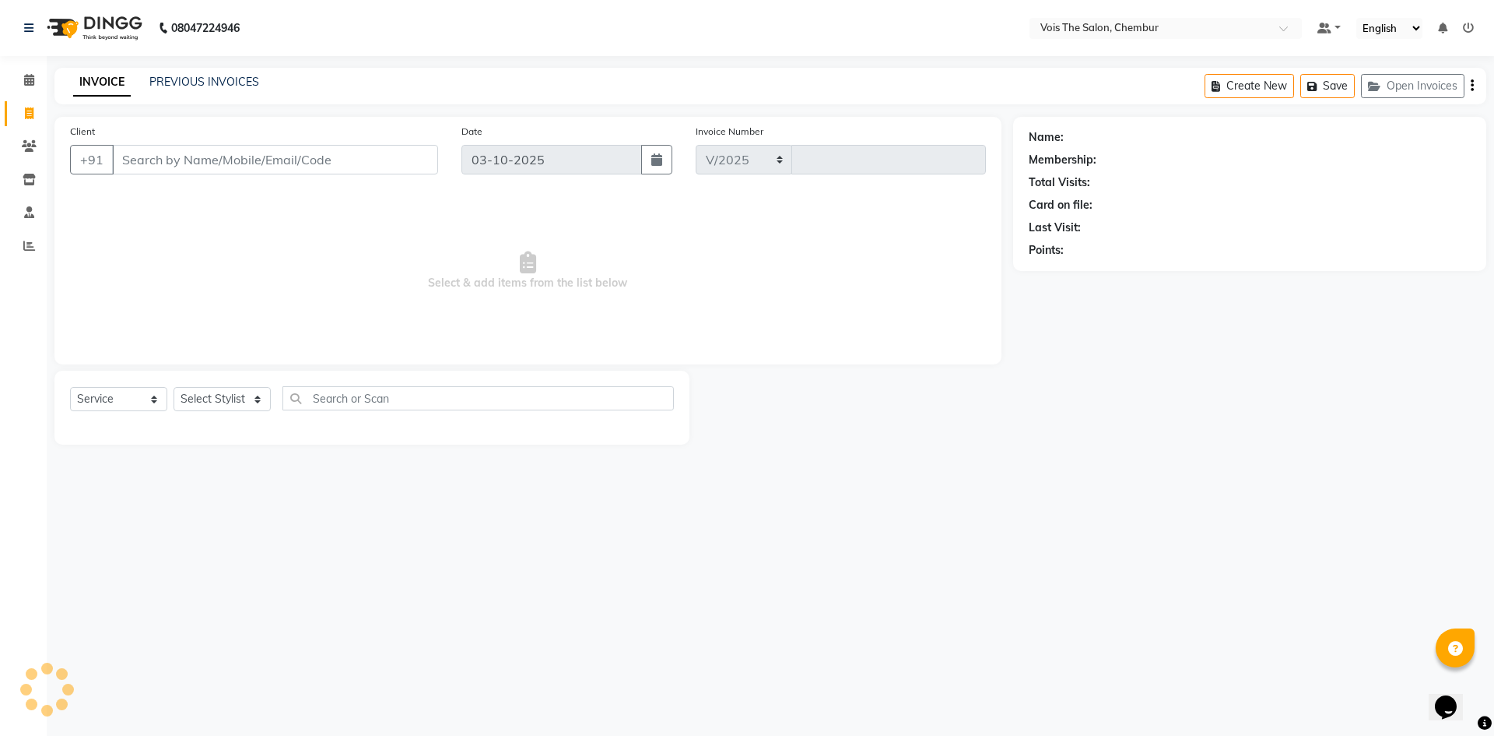
select select "8261"
type input "1035"
click at [195, 79] on link "PREVIOUS INVOICES" at bounding box center [204, 82] width 110 height 14
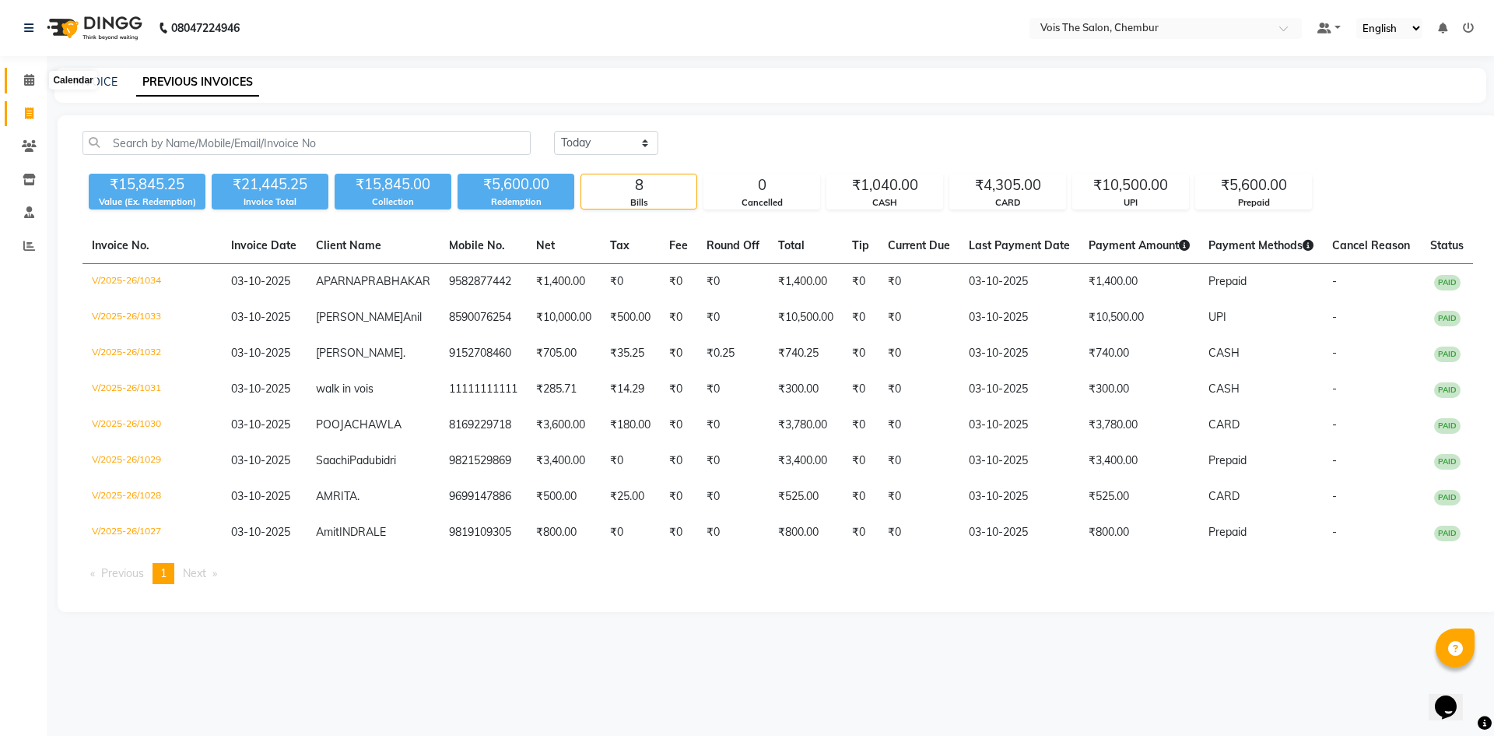
click at [28, 79] on icon at bounding box center [29, 80] width 10 height 12
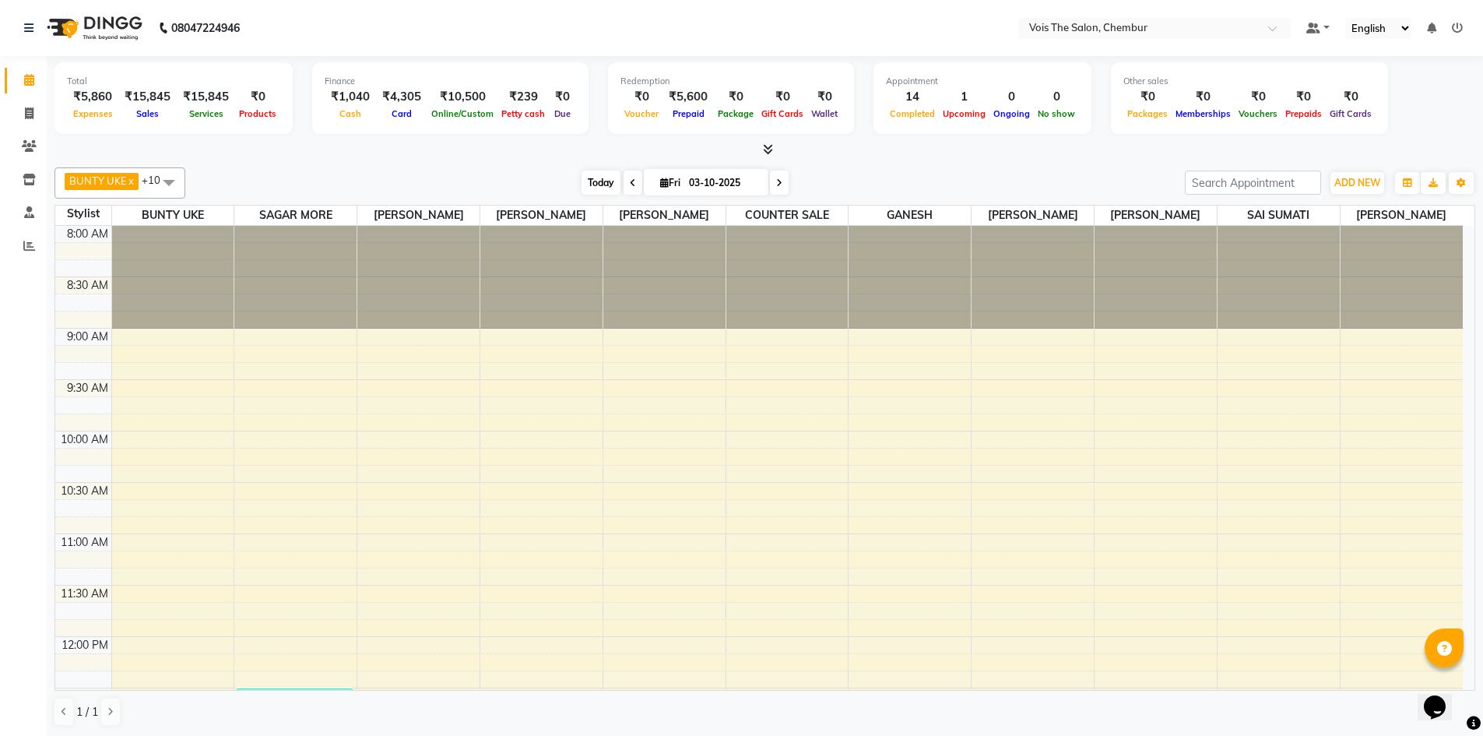
click at [612, 185] on span "Today" at bounding box center [600, 182] width 39 height 24
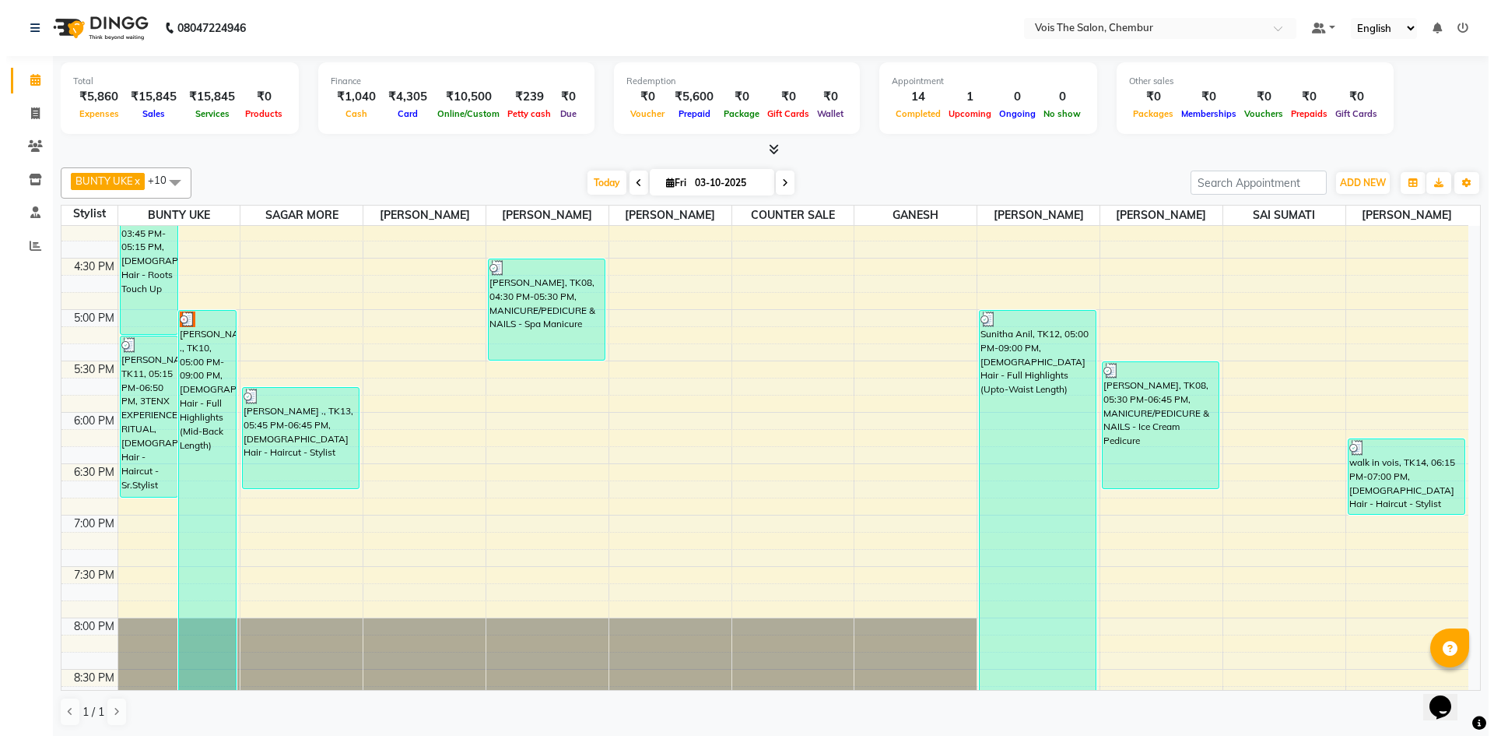
scroll to position [843, 0]
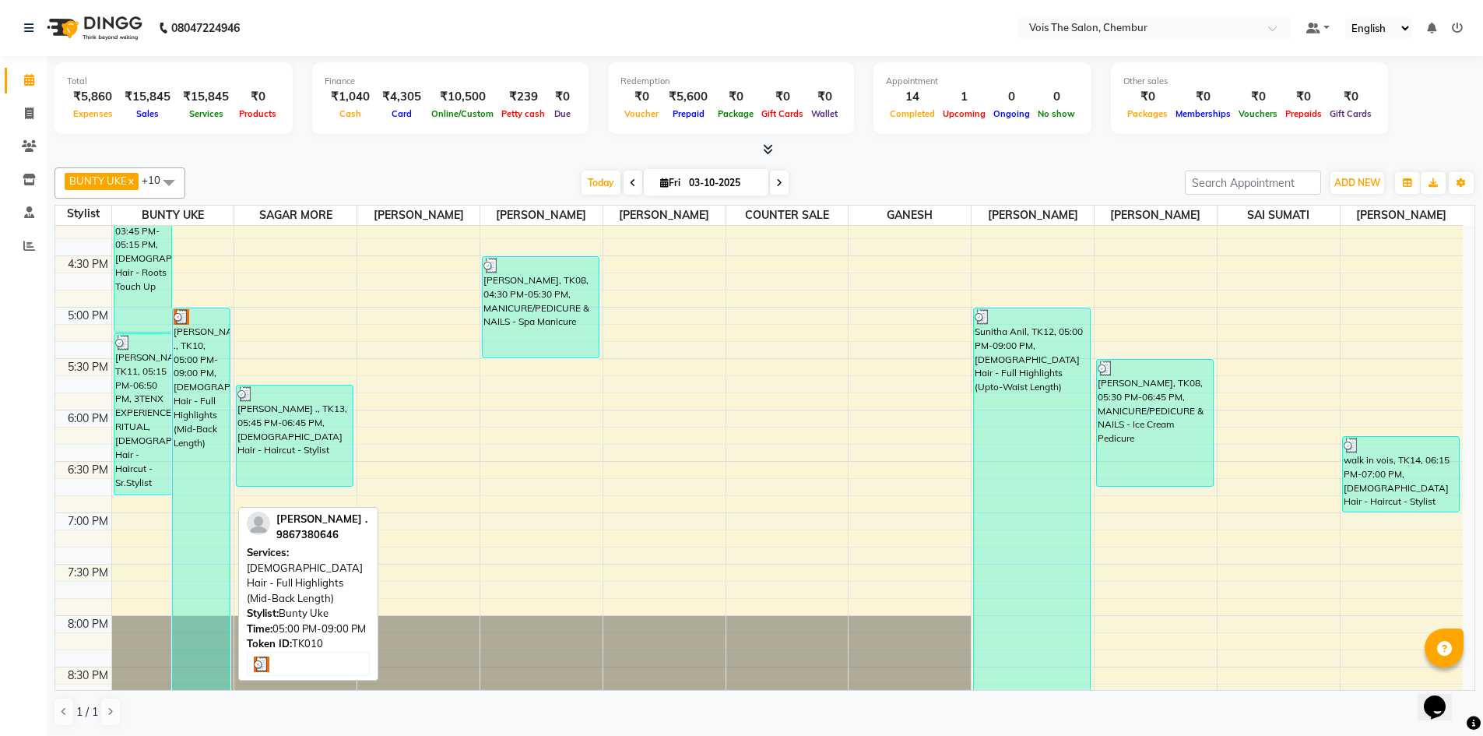
click at [194, 377] on div "[PERSON_NAME] ., TK10, 05:00 PM-09:00 PM, [DEMOGRAPHIC_DATA] Hair - Full Highli…" at bounding box center [201, 512] width 57 height 409
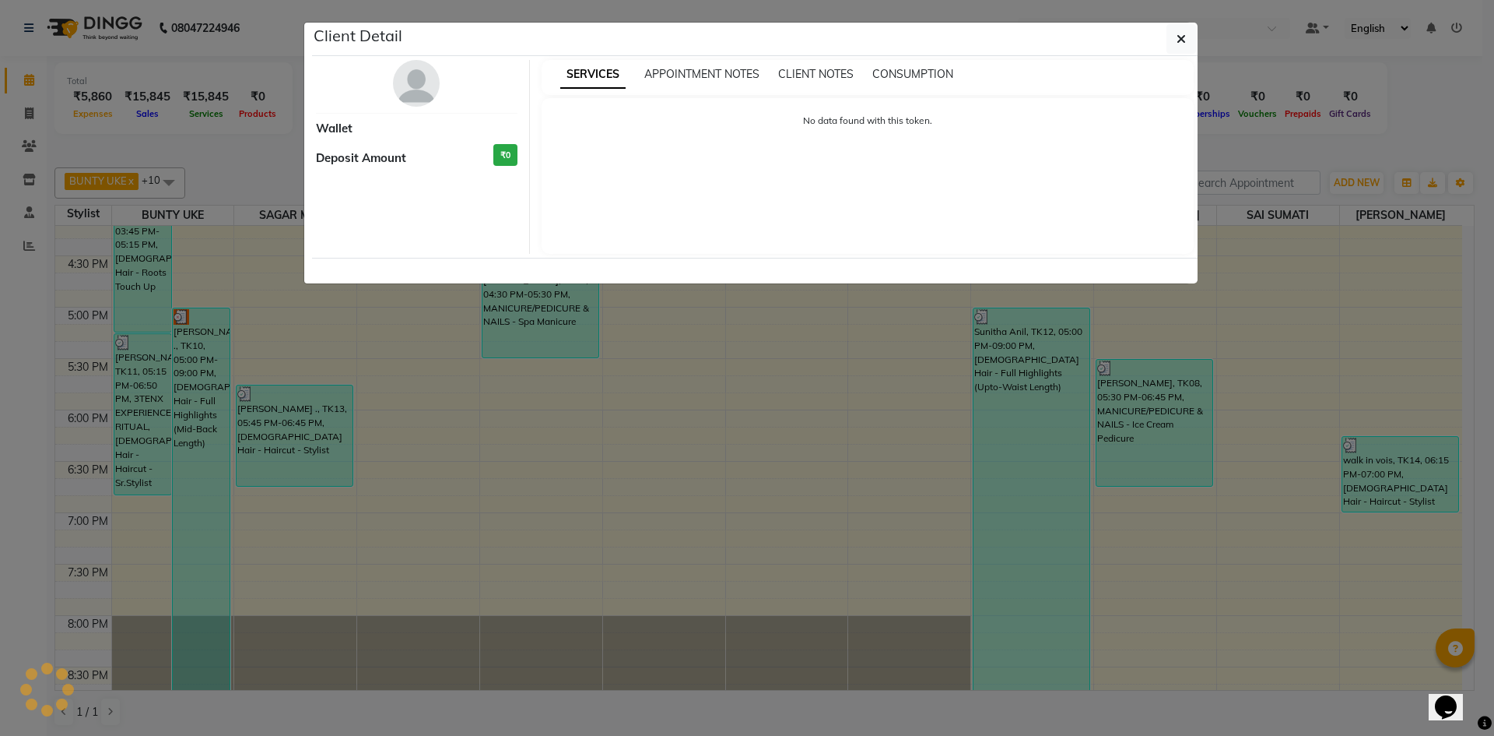
select select "3"
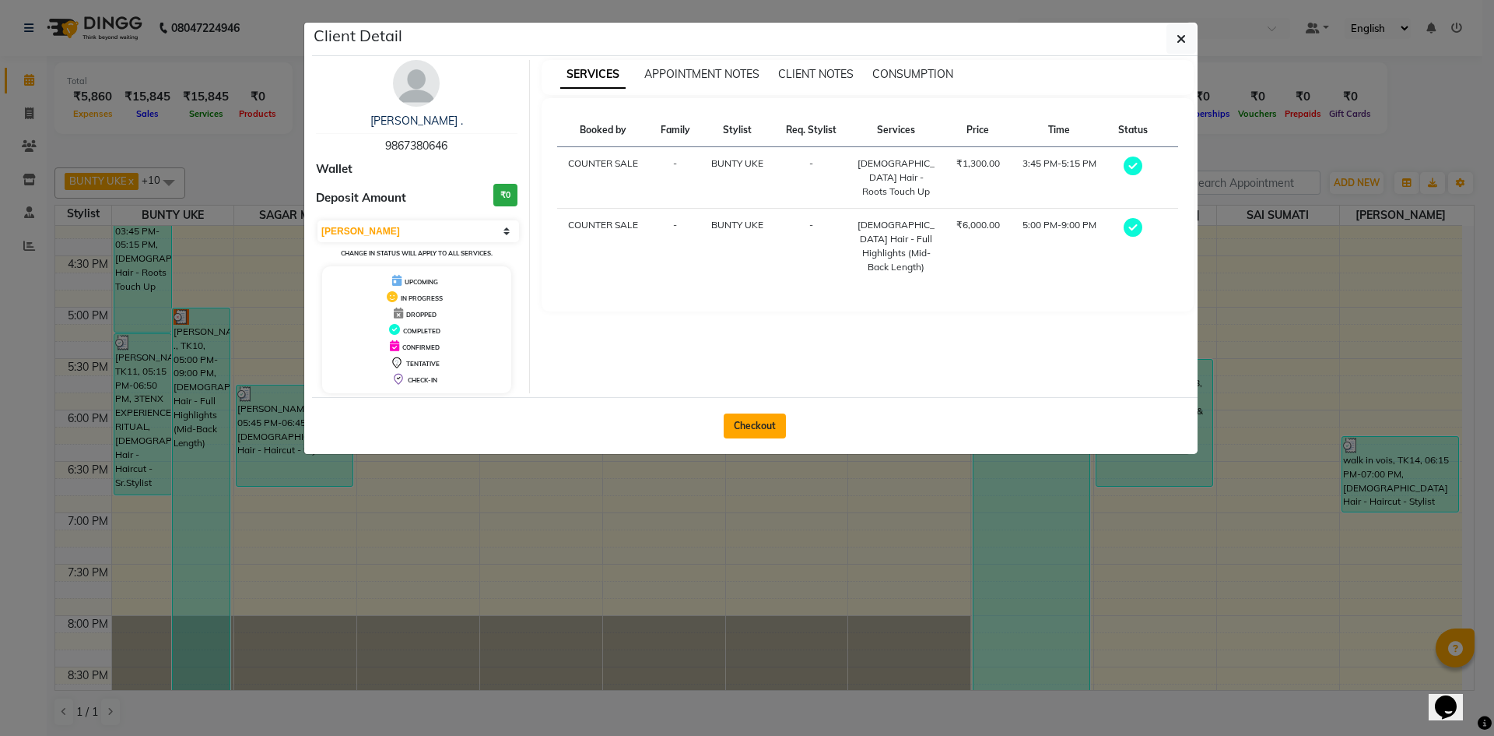
click at [769, 425] on button "Checkout" at bounding box center [755, 425] width 62 height 25
select select "8261"
select select "service"
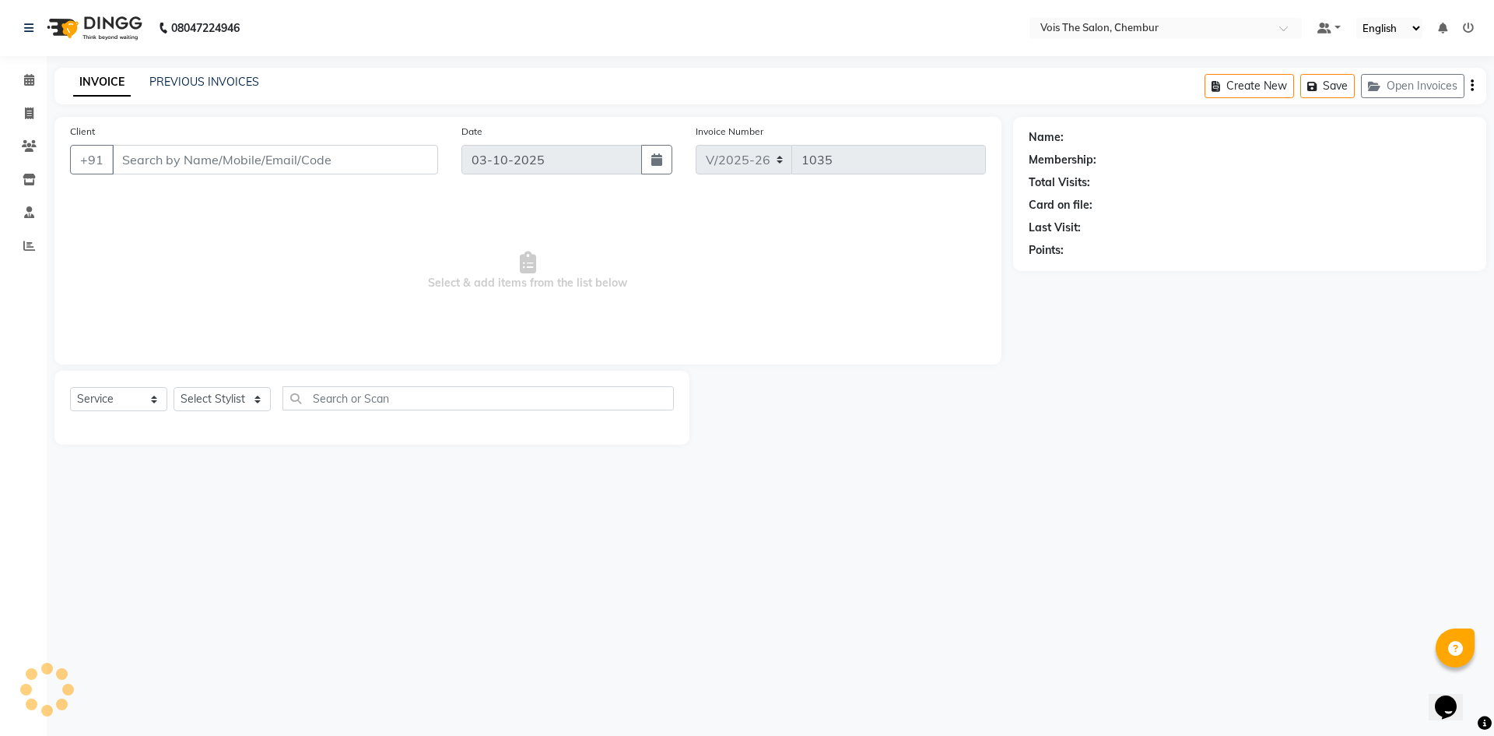
type input "9867380646"
select select "79151"
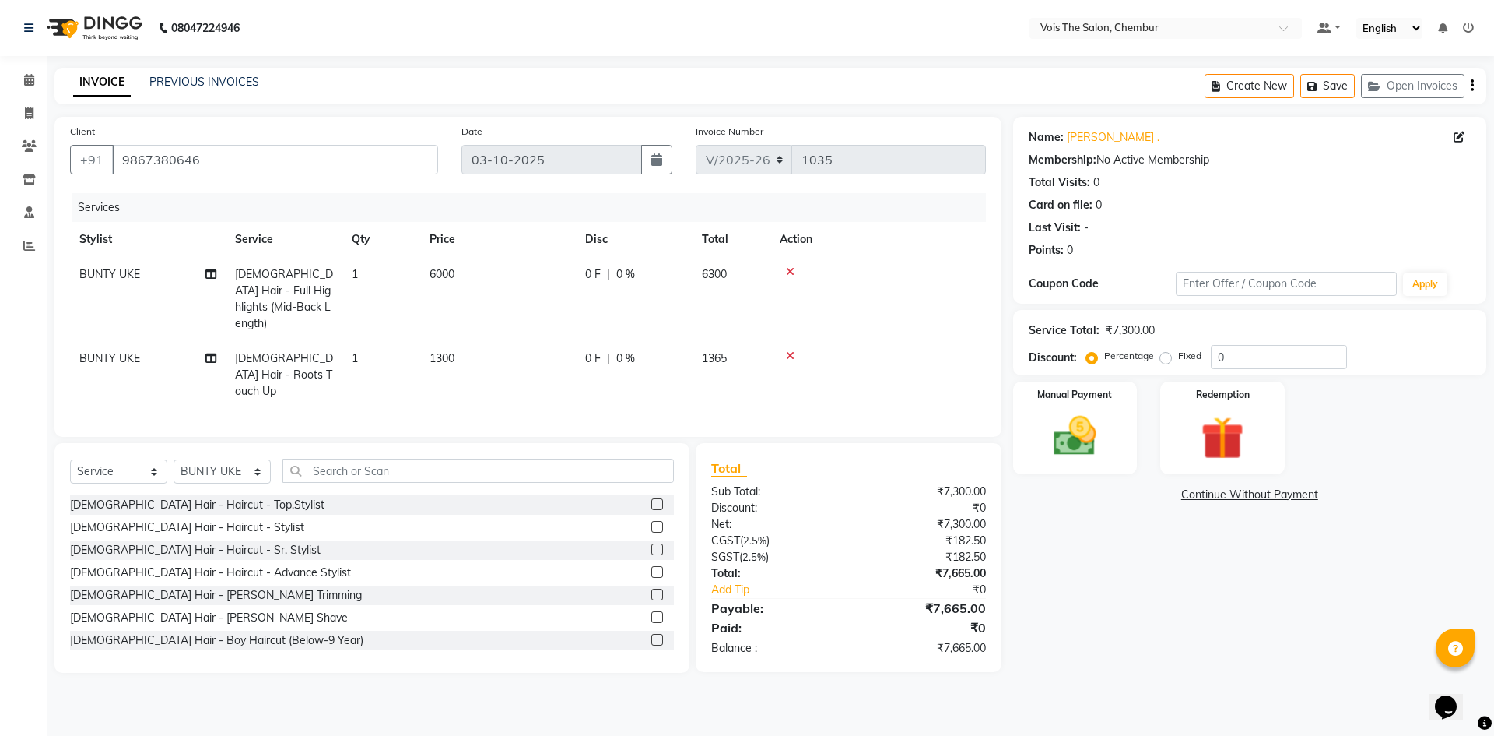
click at [792, 350] on icon at bounding box center [790, 355] width 9 height 11
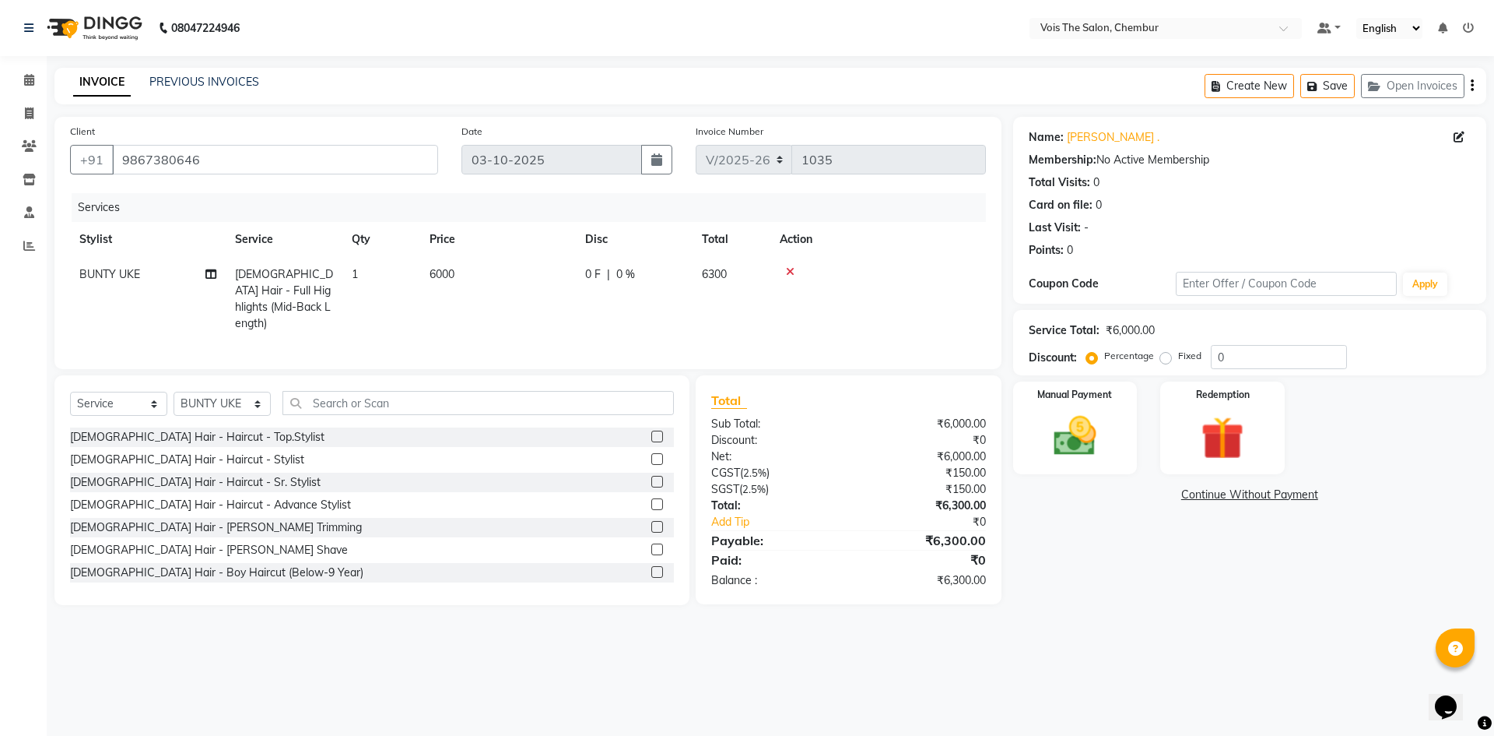
click at [792, 272] on icon at bounding box center [790, 271] width 9 height 11
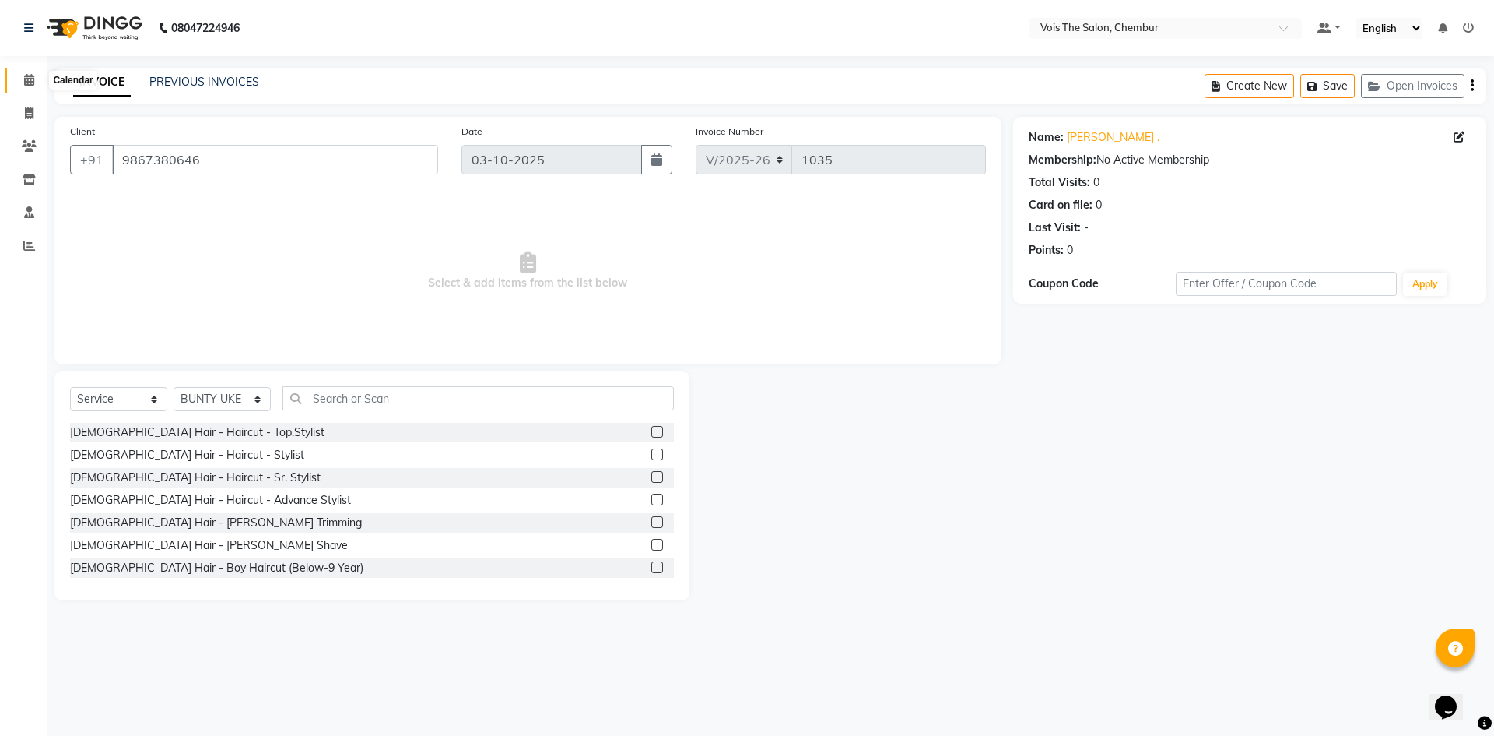
click at [34, 73] on span at bounding box center [29, 81] width 27 height 18
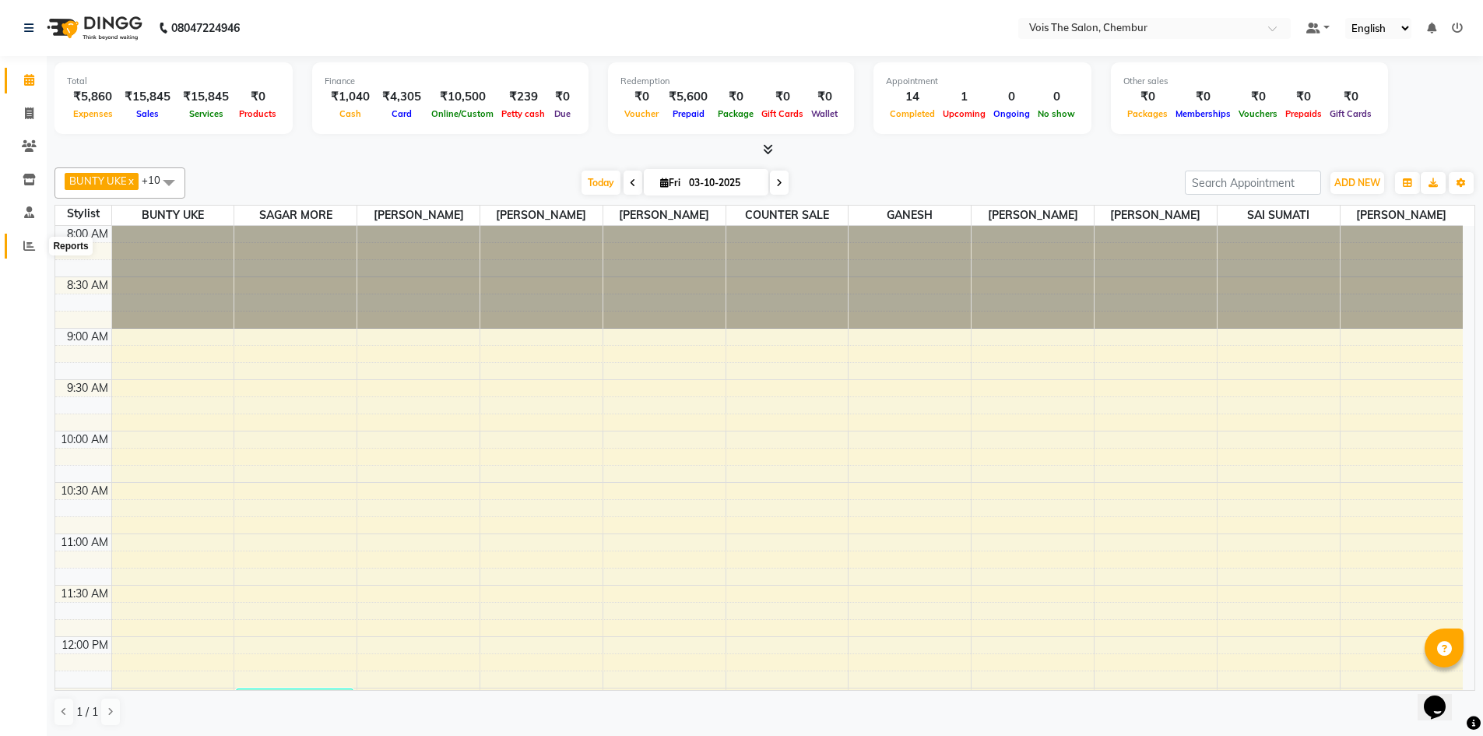
click at [29, 242] on icon at bounding box center [29, 246] width 12 height 12
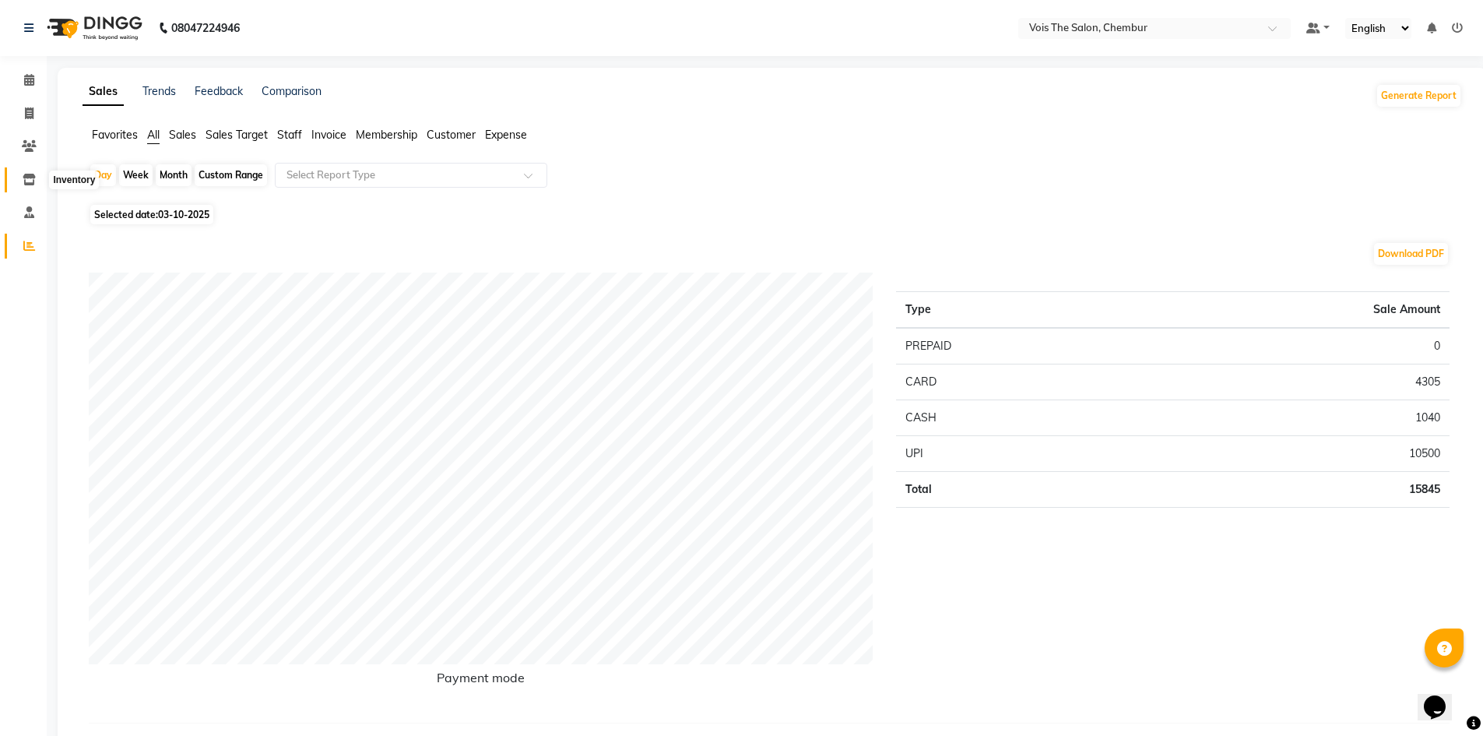
click at [34, 177] on icon at bounding box center [29, 180] width 13 height 12
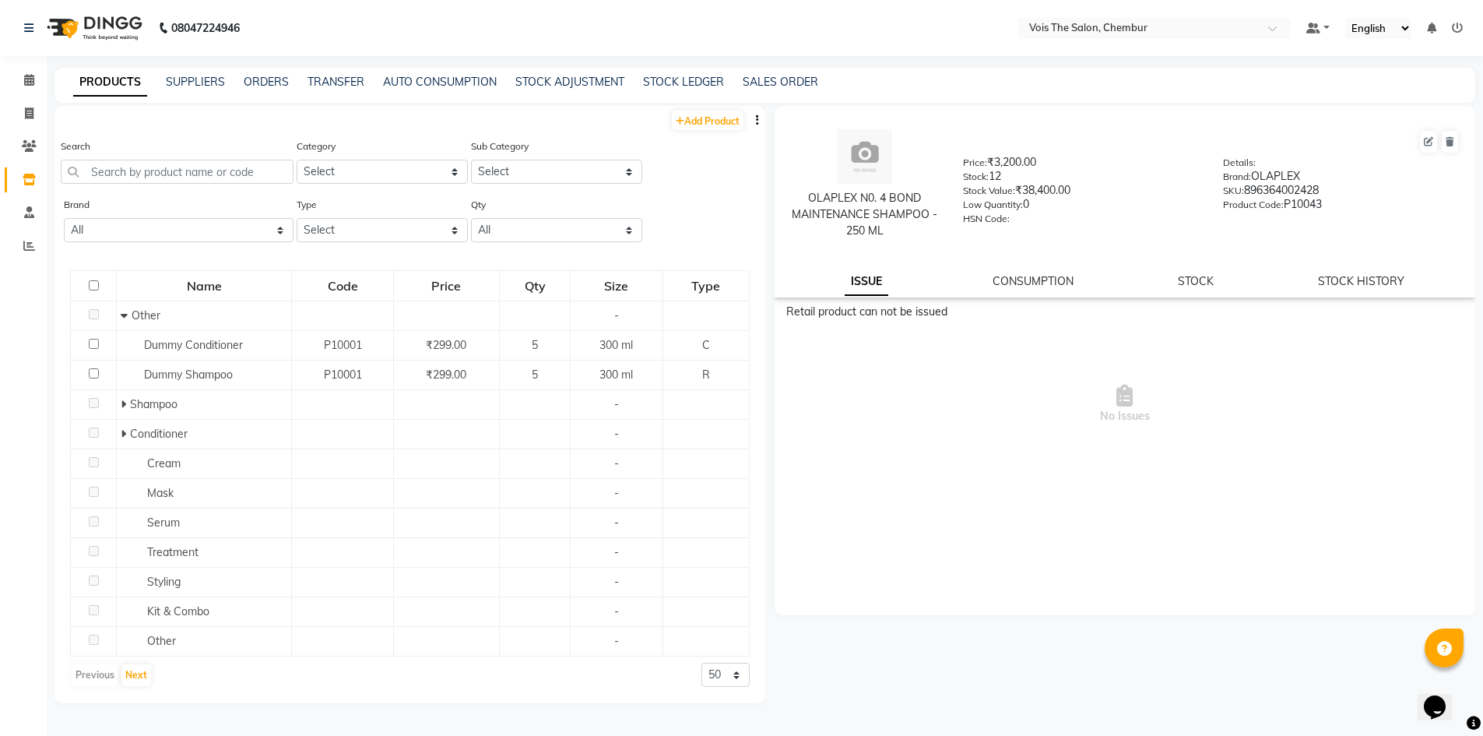
click at [1453, 26] on icon at bounding box center [1457, 28] width 11 height 11
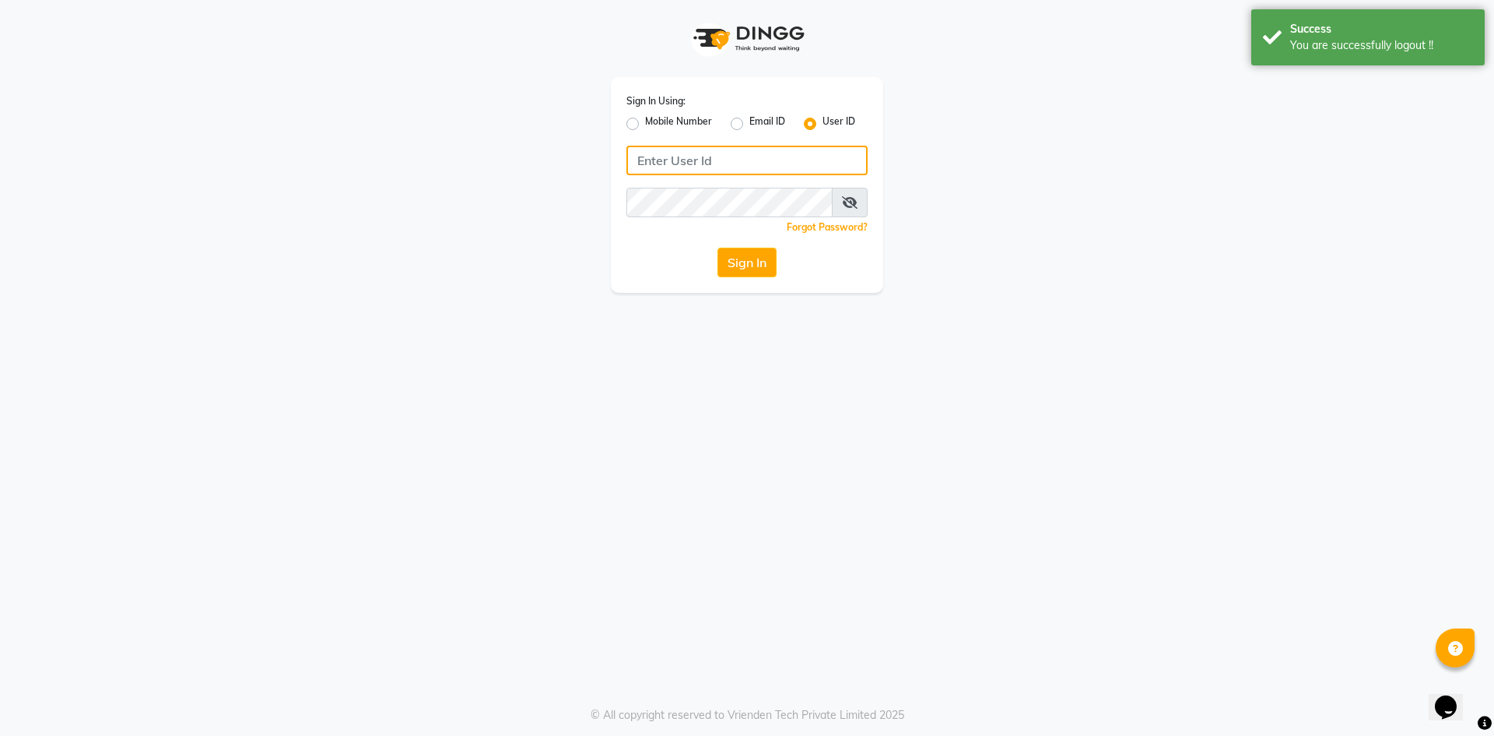
type input "9326040577"
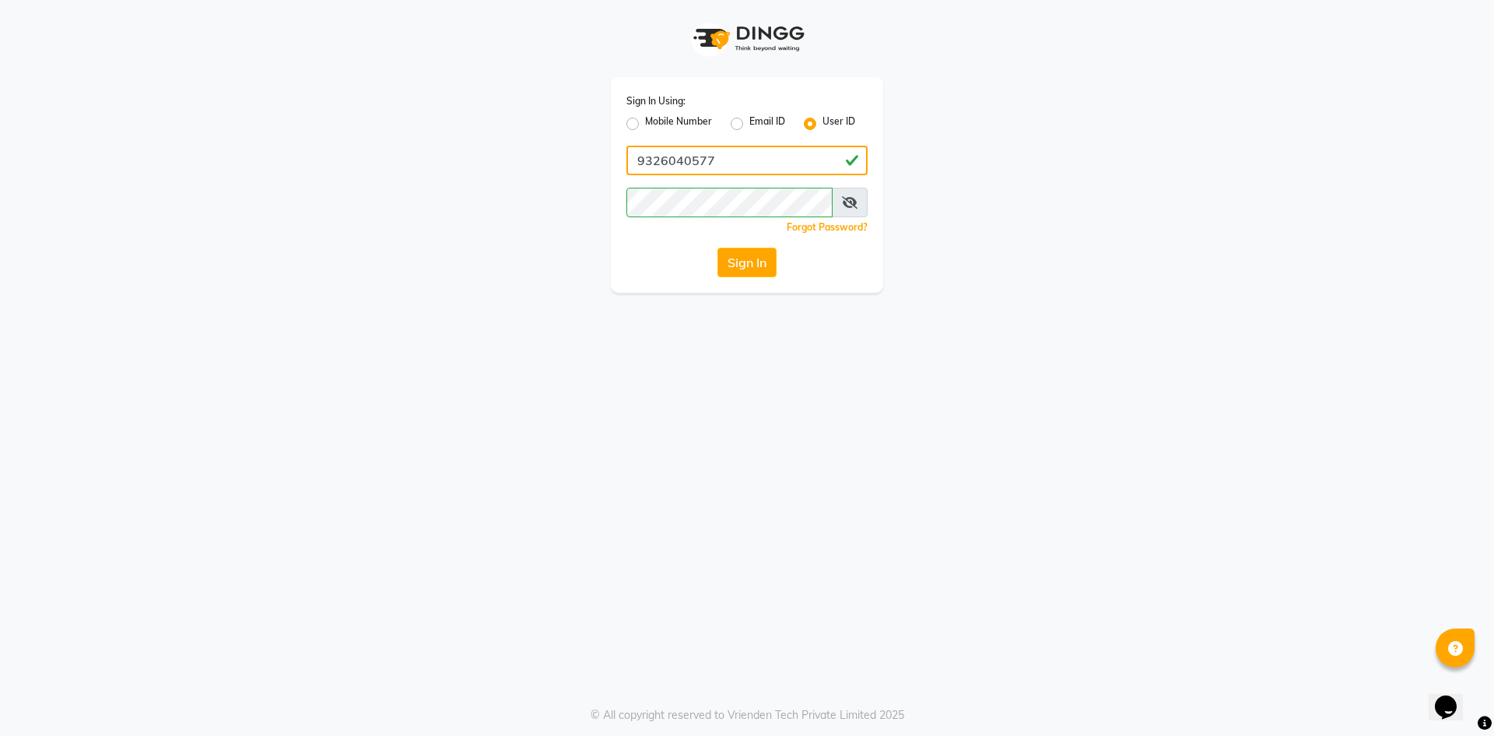
click at [738, 162] on input "9326040577" at bounding box center [747, 161] width 241 height 30
type input "vois"
click at [1114, 249] on div "Sign In Using: Mobile Number Email ID User ID vois Remember me Forgot Password?…" at bounding box center [747, 146] width 887 height 293
click at [766, 257] on button "Sign In" at bounding box center [747, 263] width 59 height 30
